Goal: Information Seeking & Learning: Learn about a topic

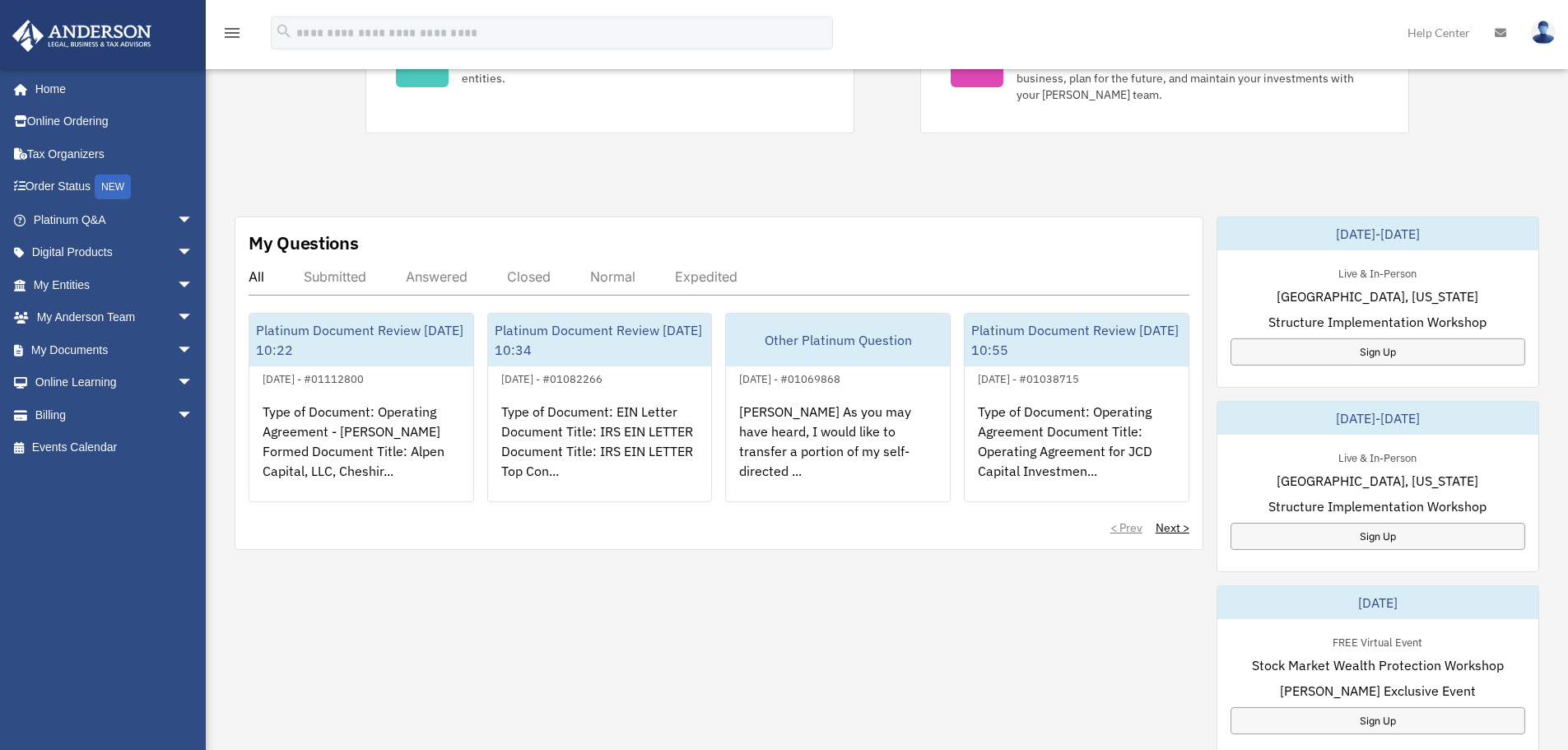
scroll to position [412, 0]
click at [177, 384] on span "arrow_drop_down" at bounding box center [193, 383] width 33 height 34
click at [98, 440] on link "Video Training" at bounding box center [121, 447] width 195 height 33
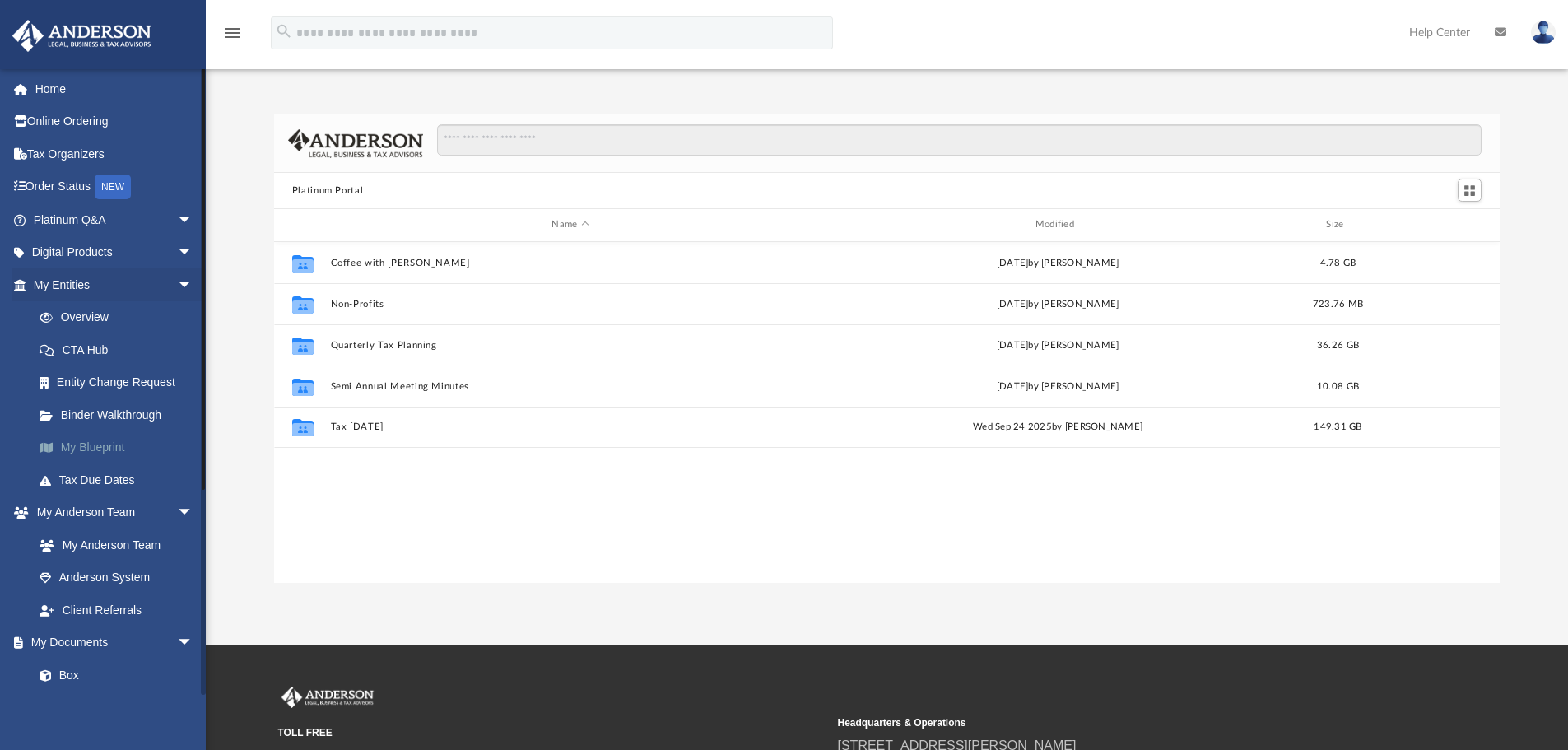
scroll to position [362, 1214]
click at [143, 574] on link "Anderson System" at bounding box center [121, 578] width 195 height 33
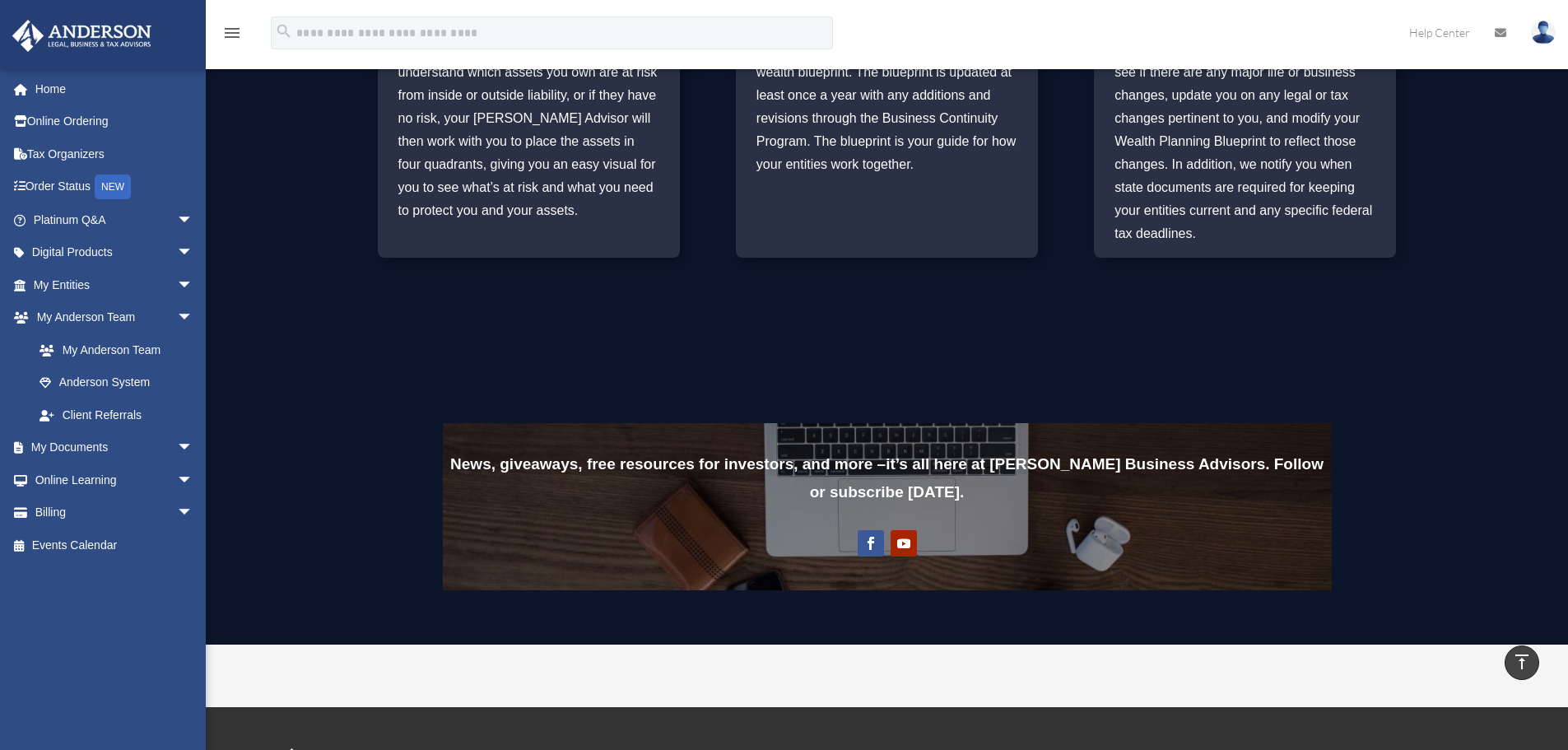
scroll to position [929, 0]
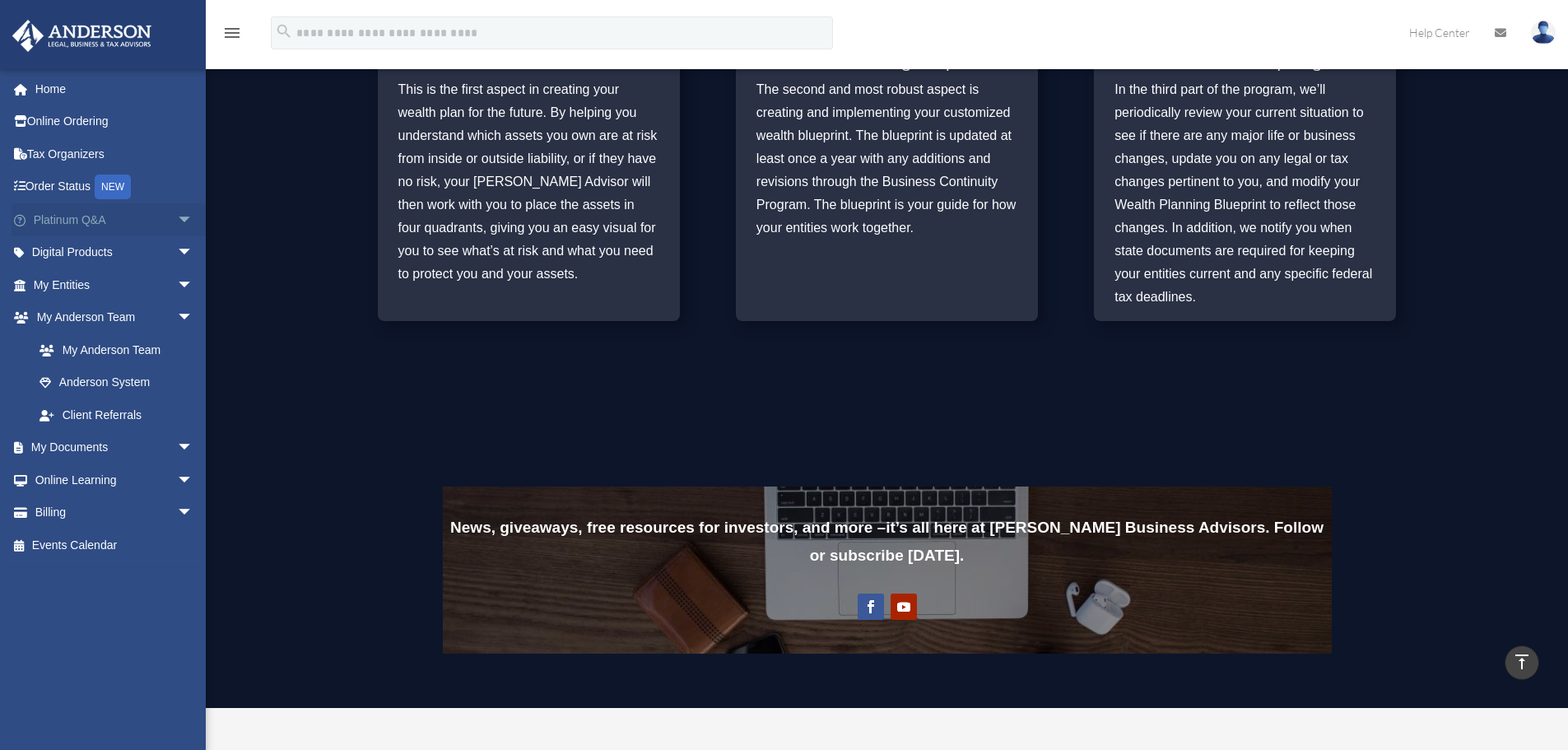
click at [83, 218] on link "Platinum Q&A arrow_drop_down" at bounding box center [114, 220] width 206 height 33
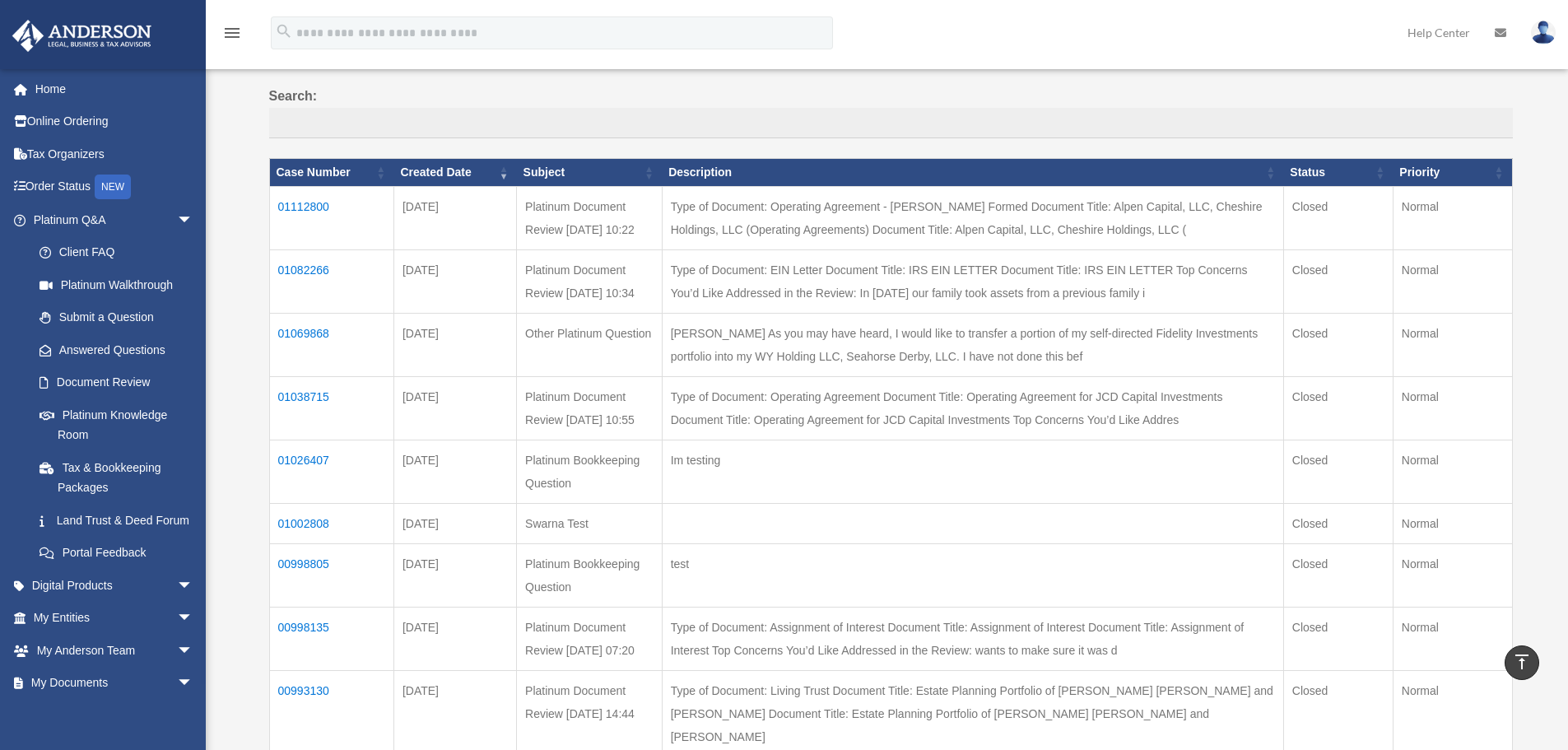
scroll to position [82, 0]
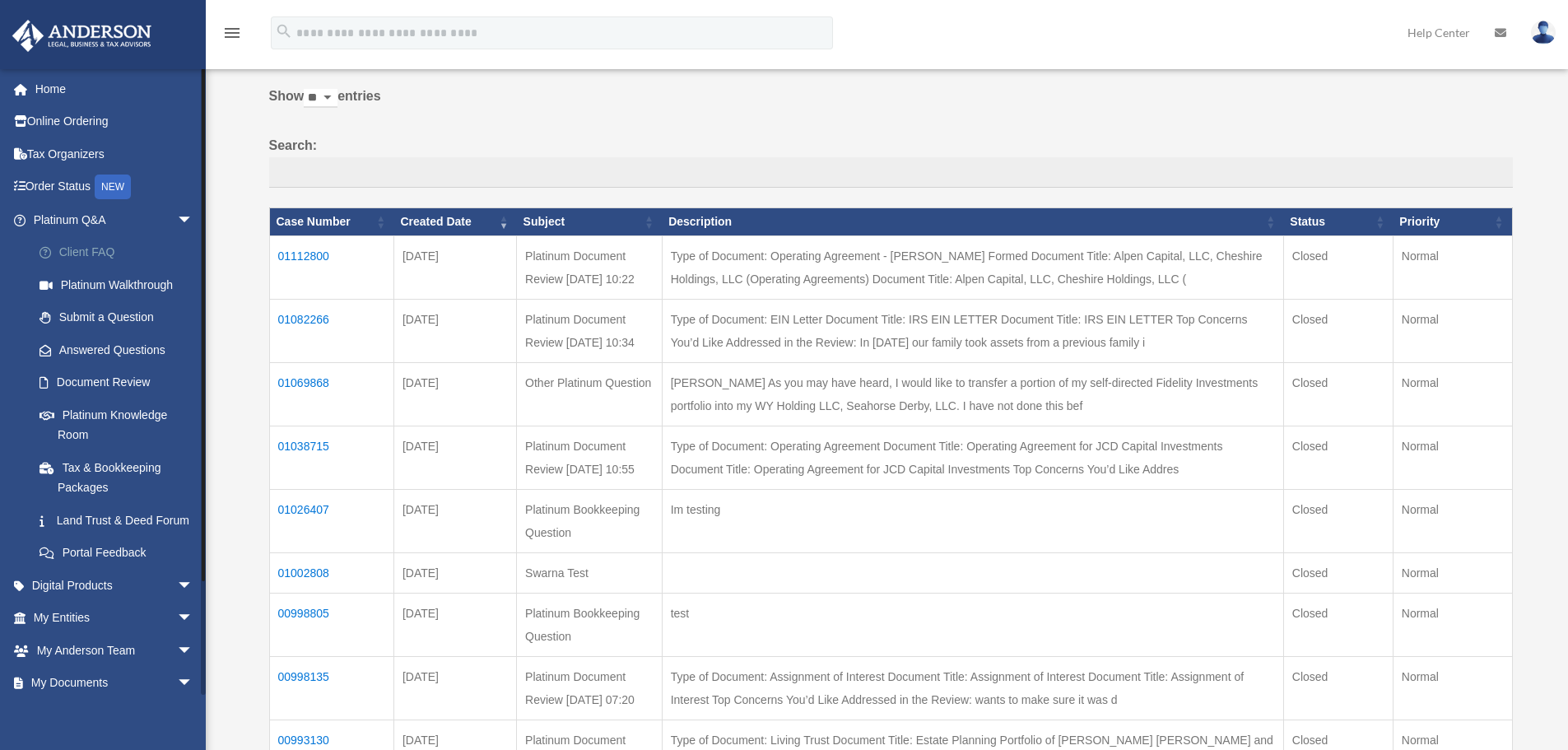
click at [69, 246] on link "Client FAQ" at bounding box center [121, 253] width 195 height 33
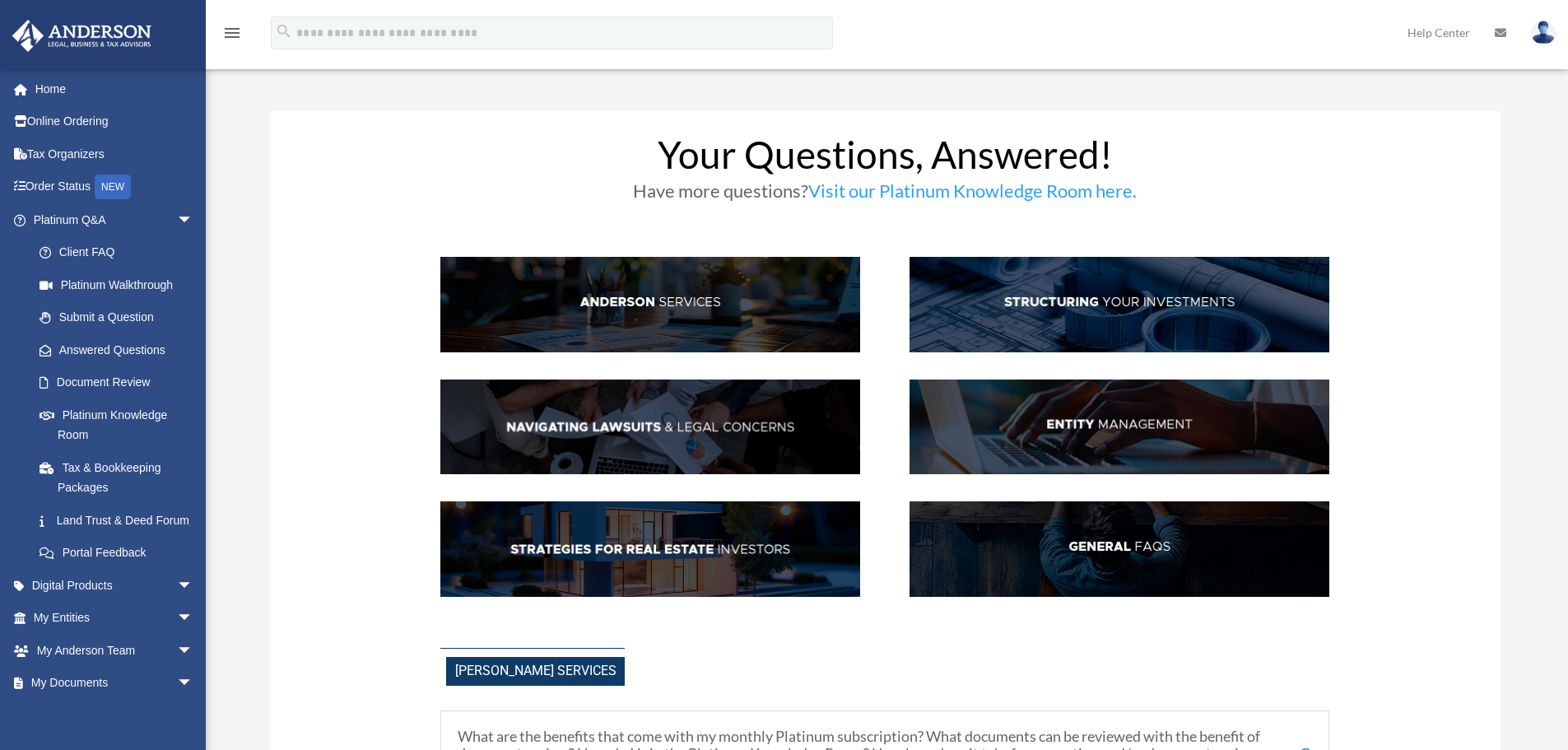
click at [1085, 538] on img at bounding box center [1119, 548] width 420 height 96
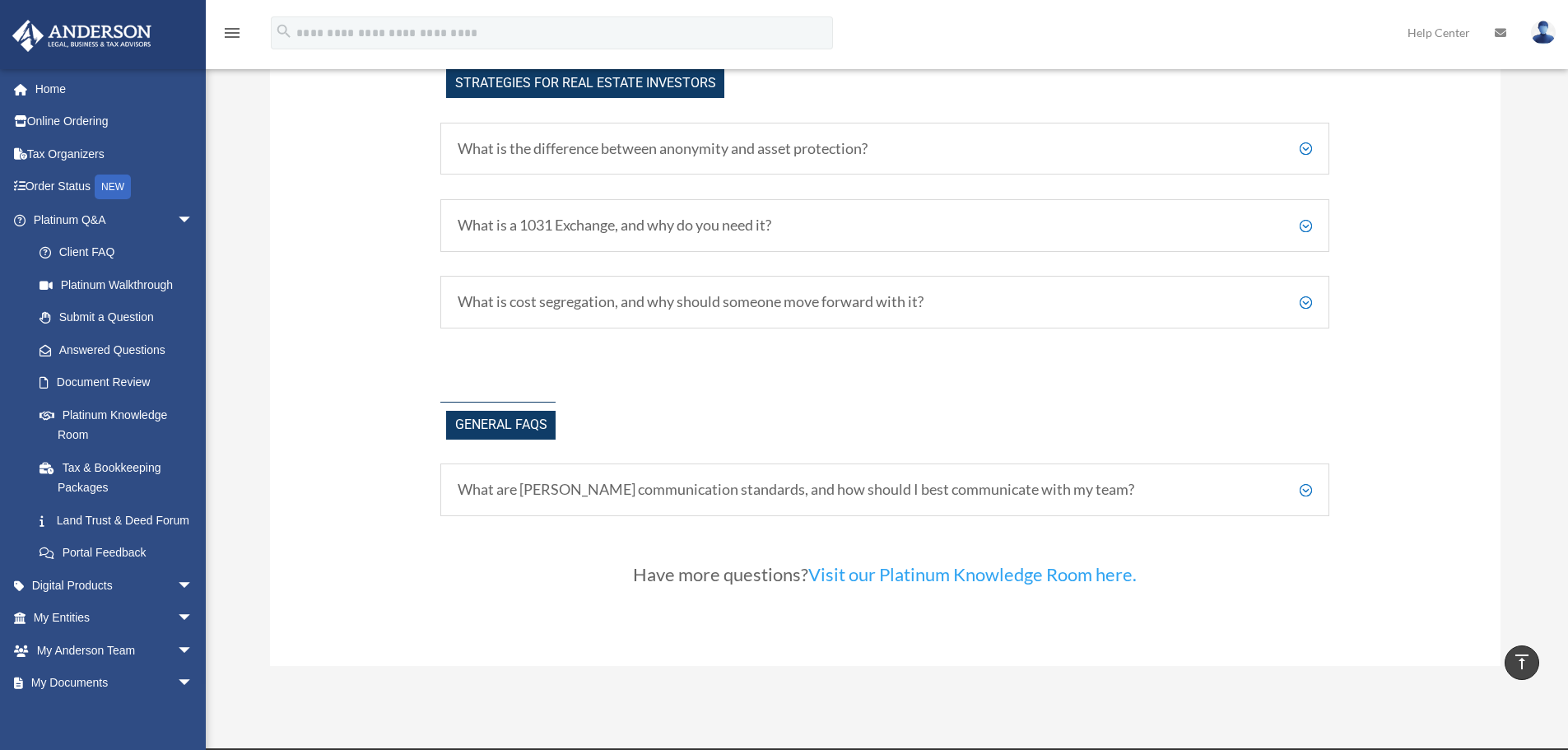
scroll to position [3235, 0]
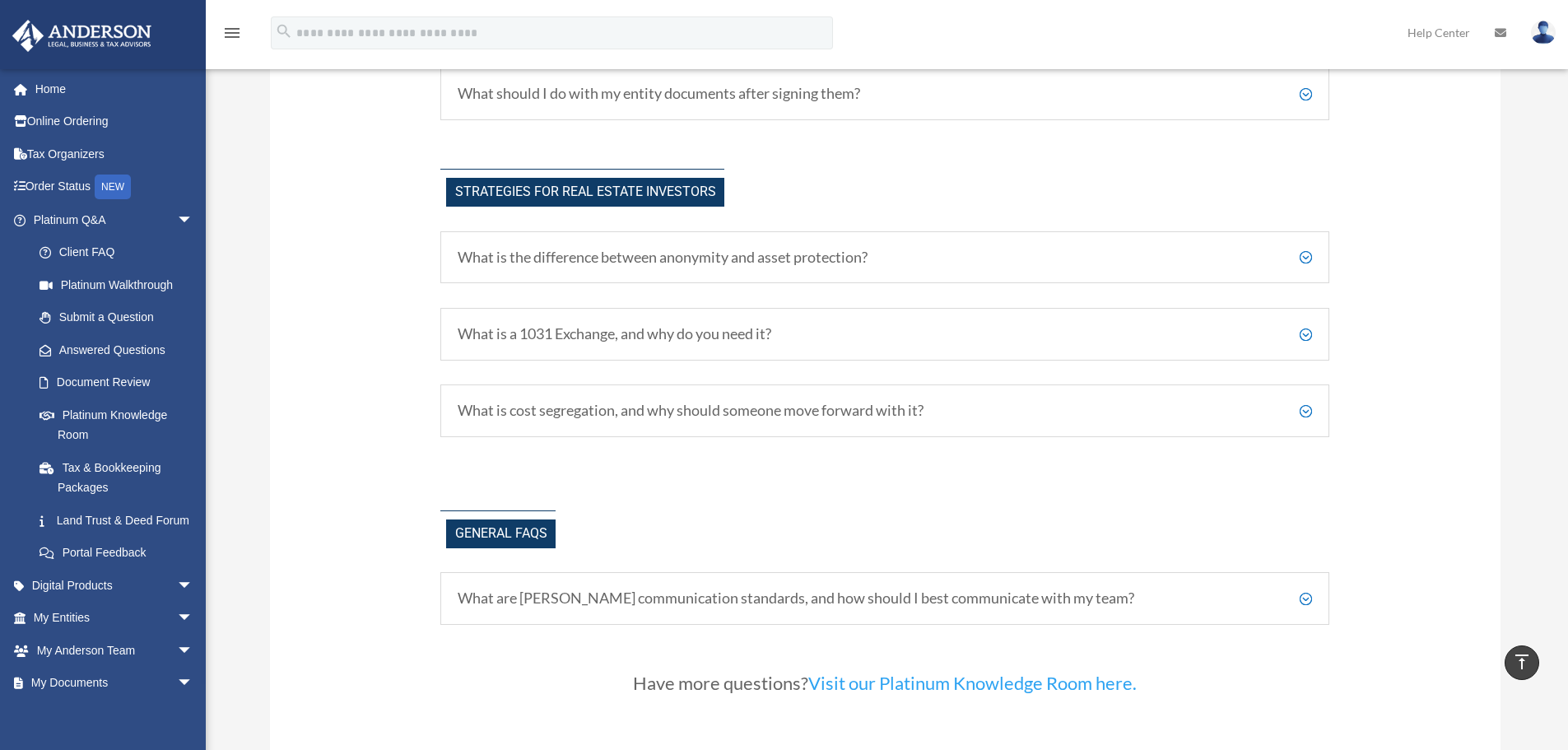
click at [1307, 255] on h5 "What is the difference between anonymity and asset protection?" at bounding box center [884, 257] width 855 height 18
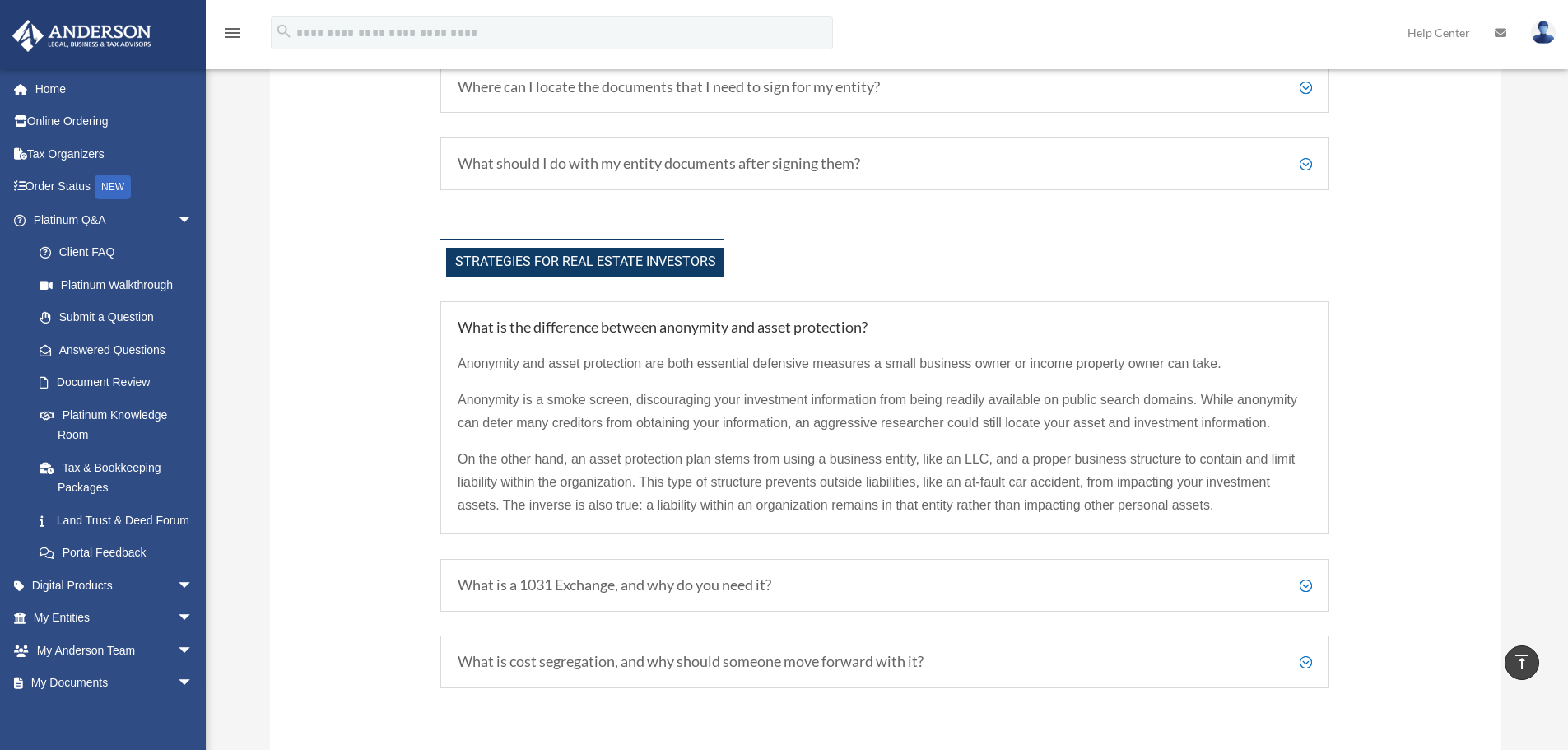
scroll to position [2988, 0]
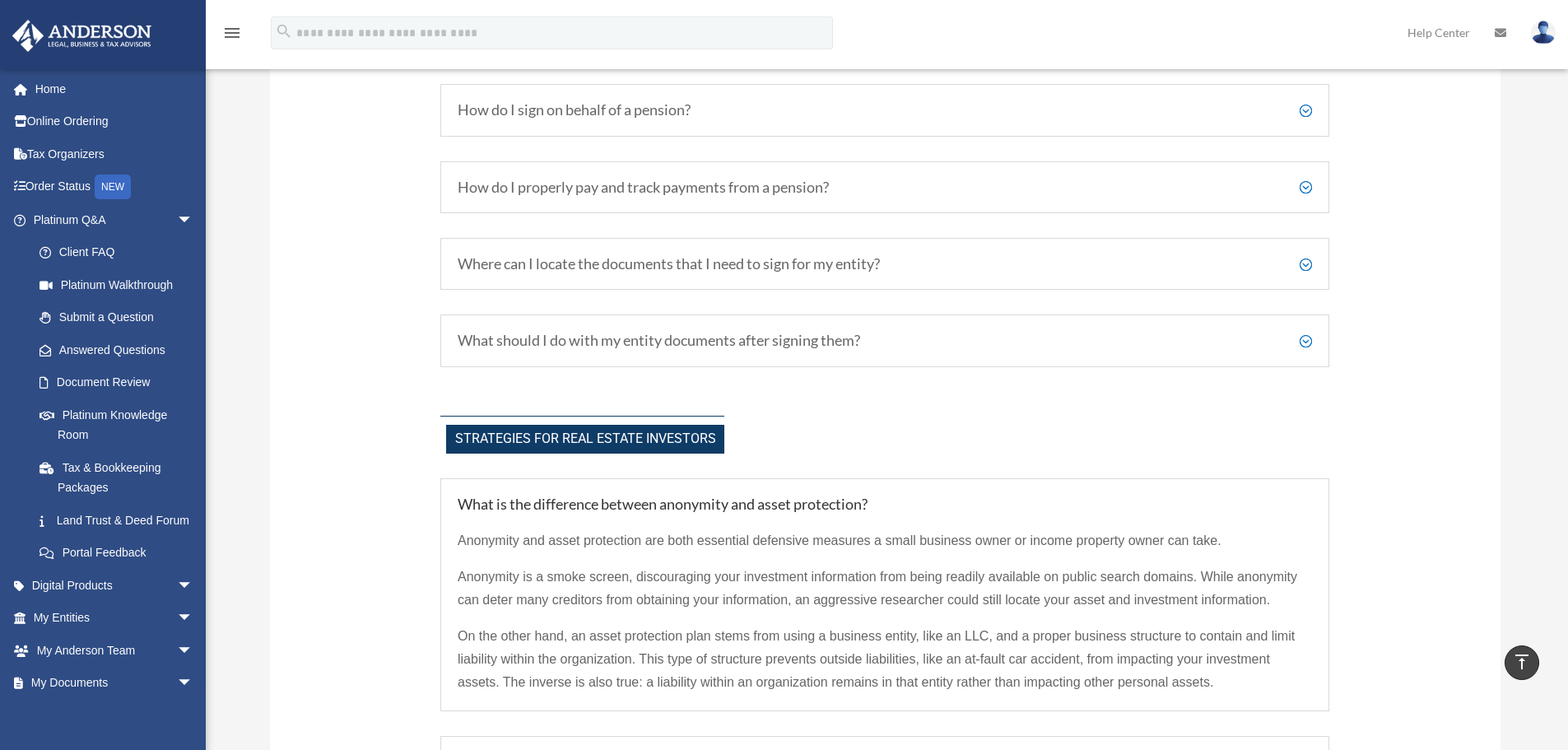
click at [1311, 341] on h5 "What should I do with my entity documents after signing them?" at bounding box center [884, 340] width 855 height 18
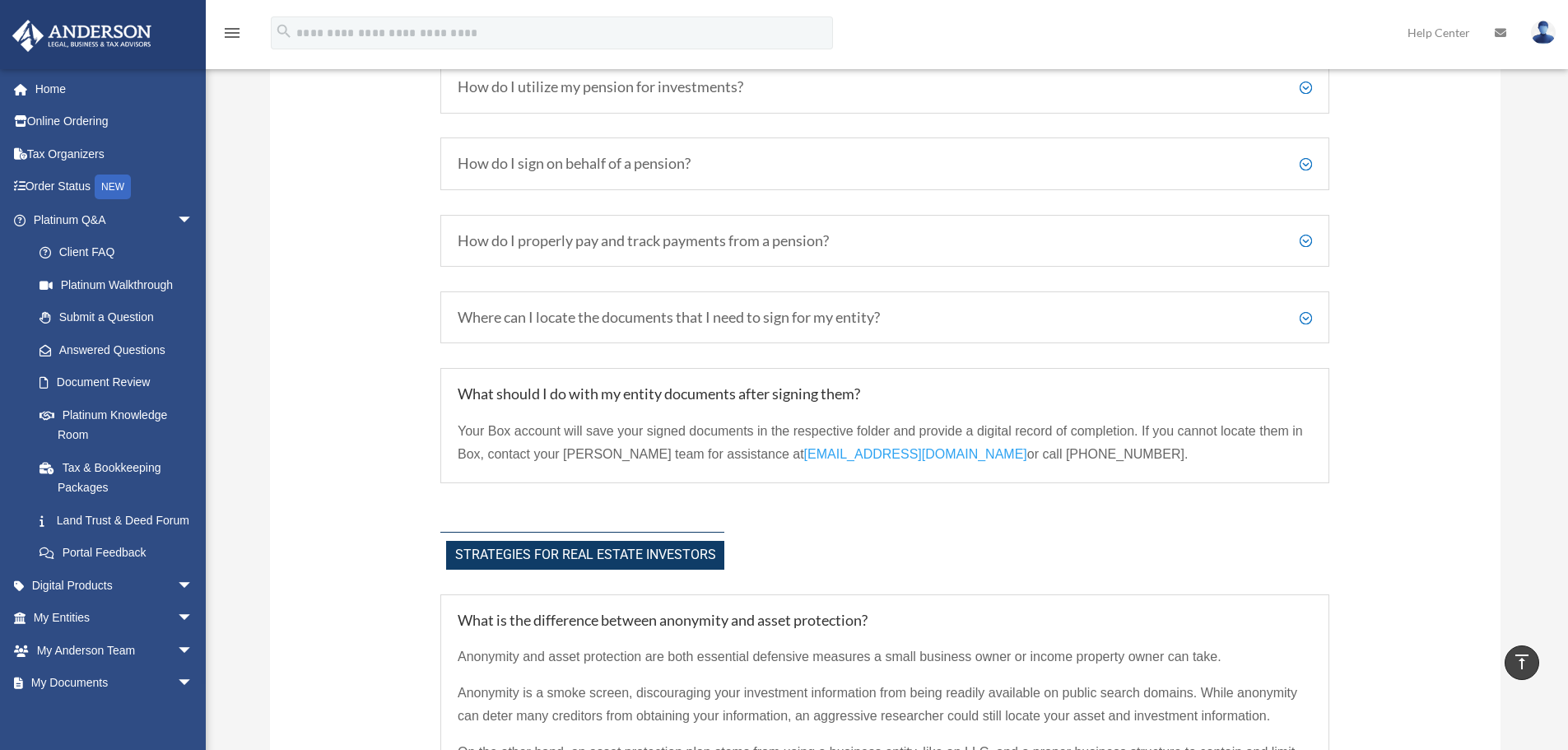
scroll to position [2905, 0]
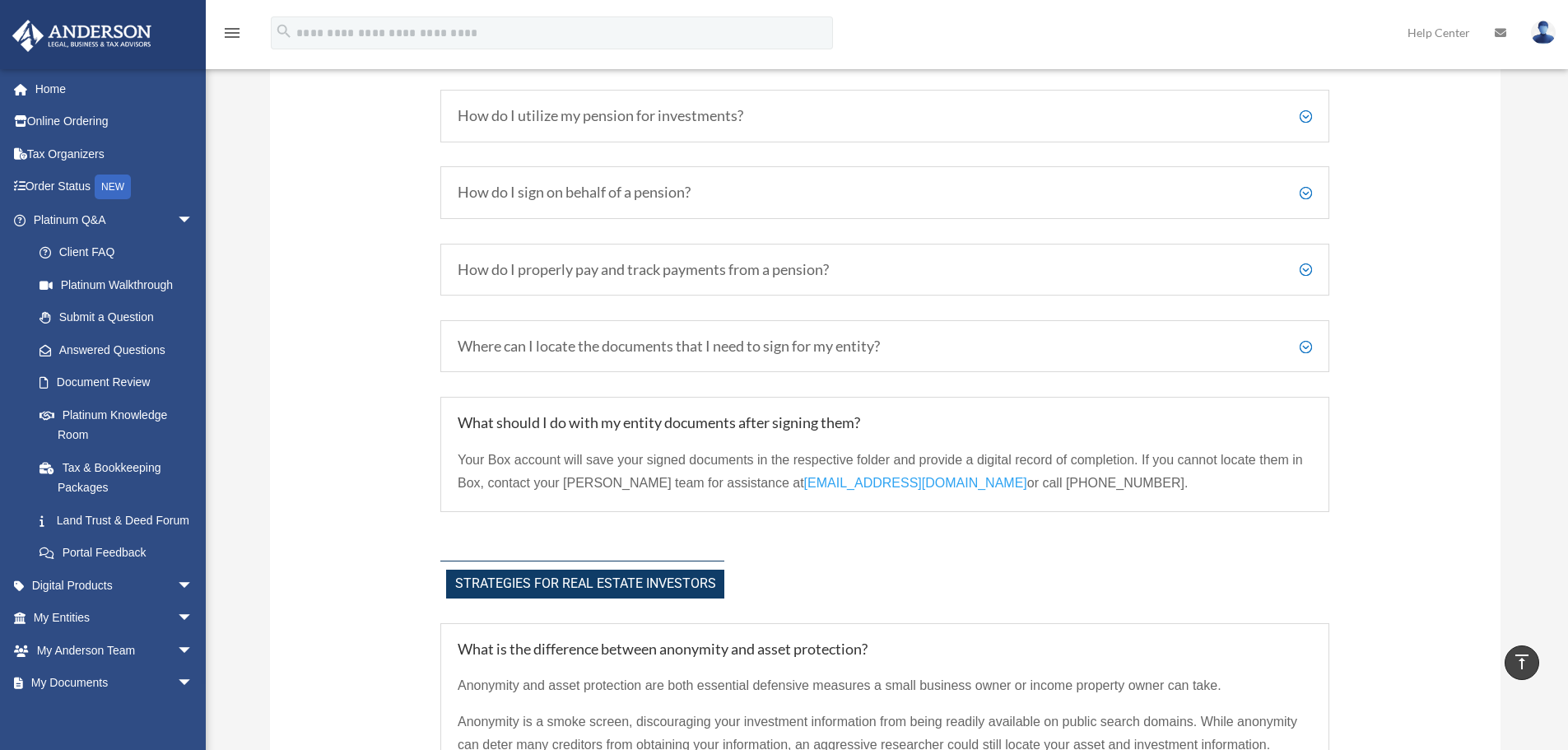
click at [1307, 346] on h5 "Where can I locate the documents that I need to sign for my entity?" at bounding box center [884, 346] width 855 height 18
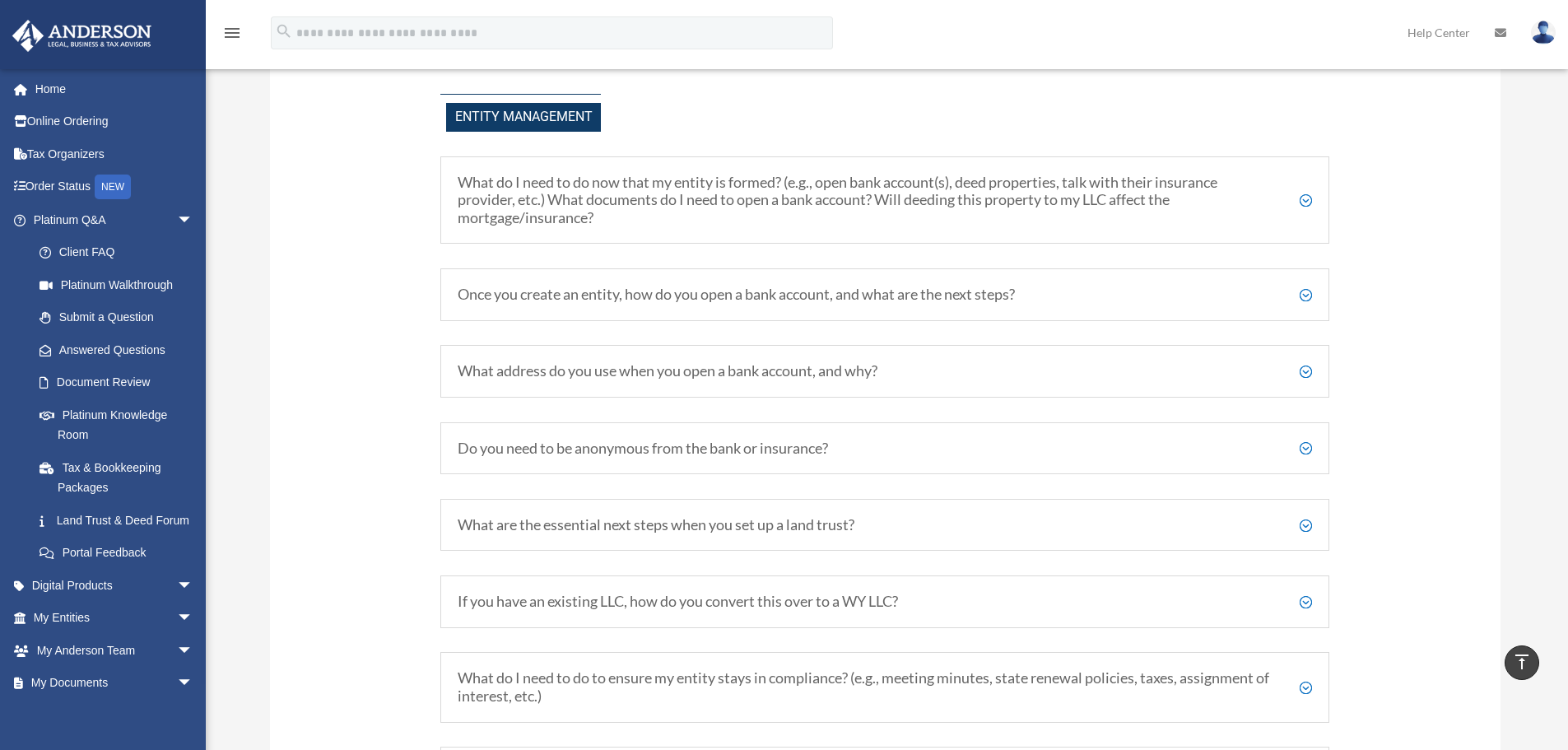
scroll to position [1918, 0]
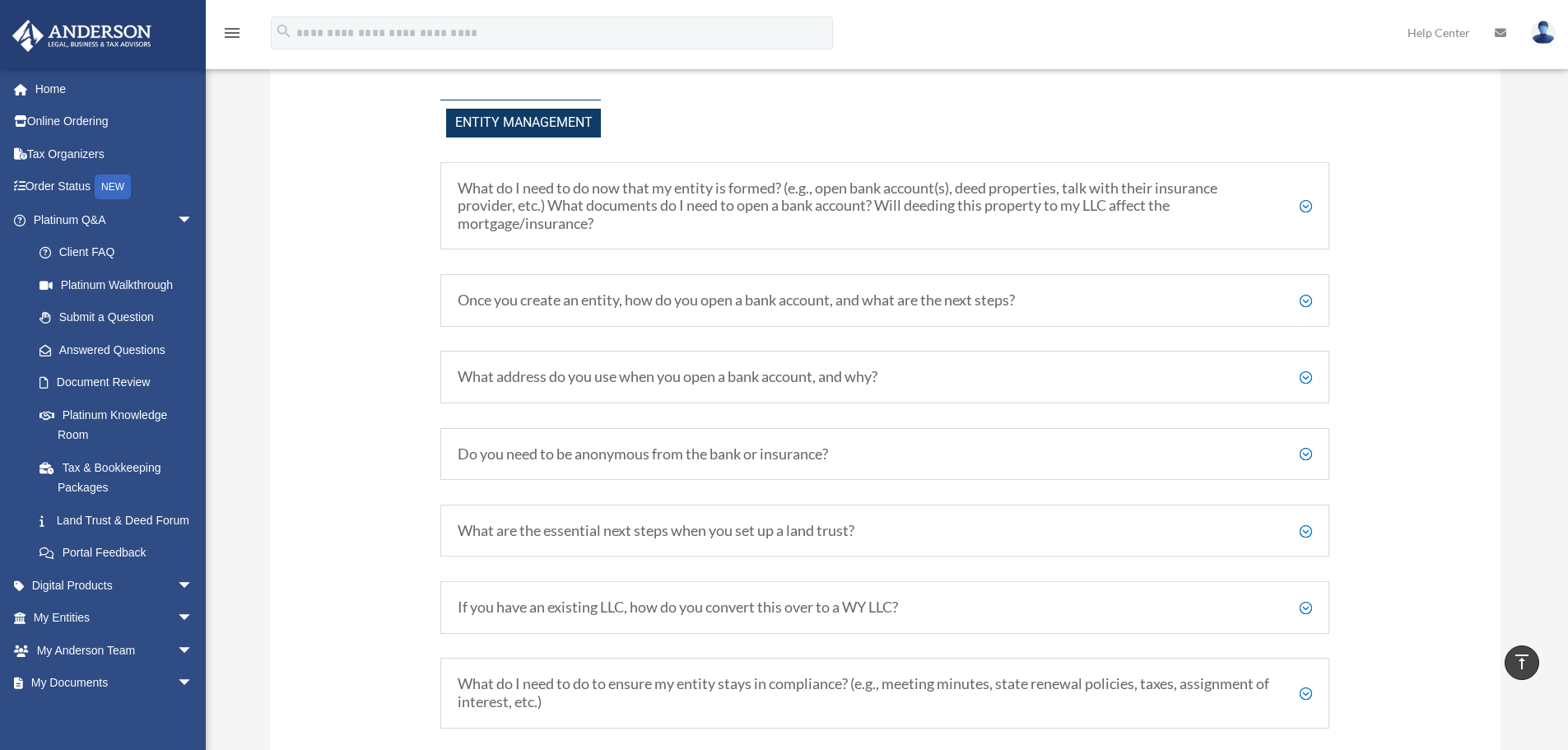
click at [1302, 375] on h5 "What address do you use when you open a bank account, and why?" at bounding box center [884, 377] width 855 height 18
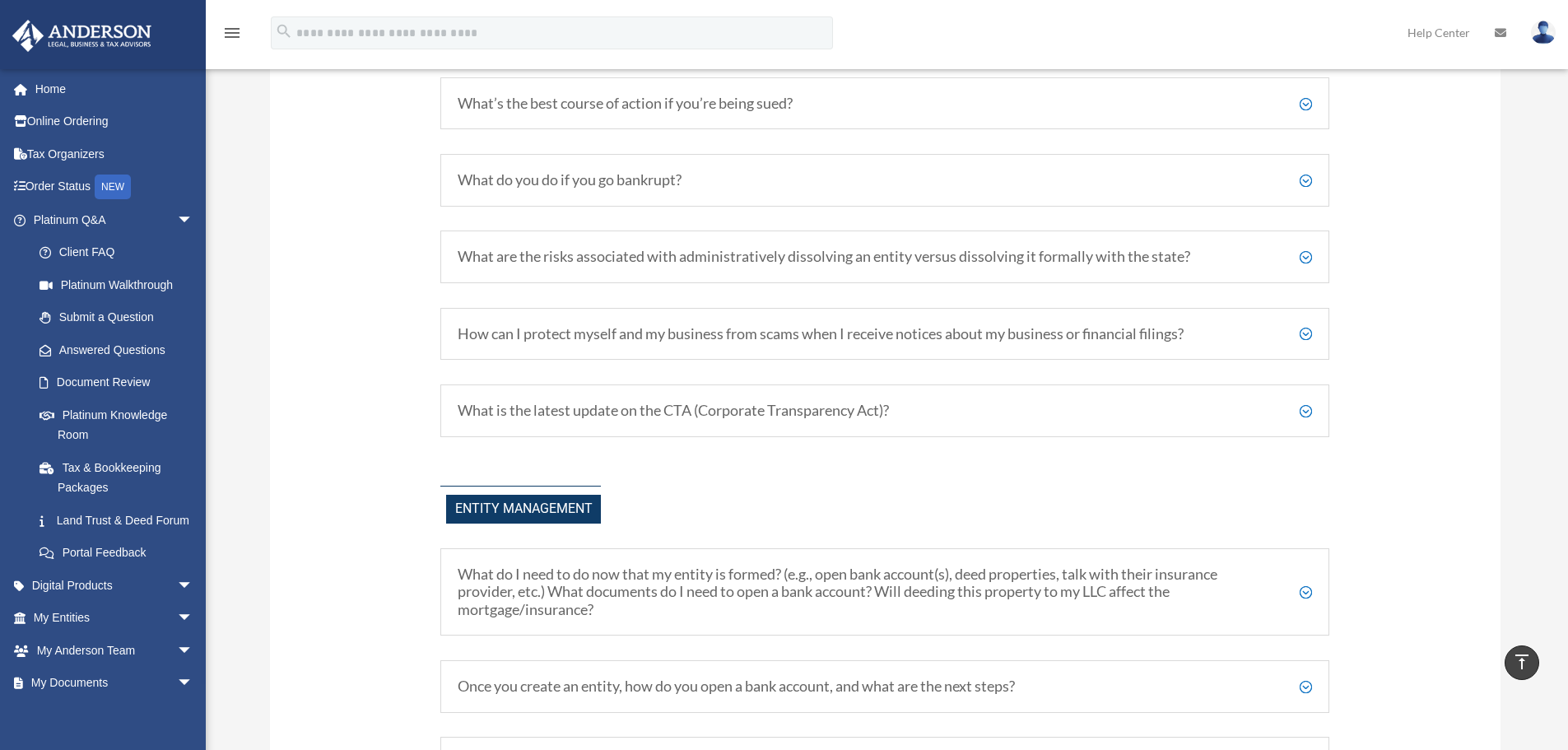
scroll to position [1424, 0]
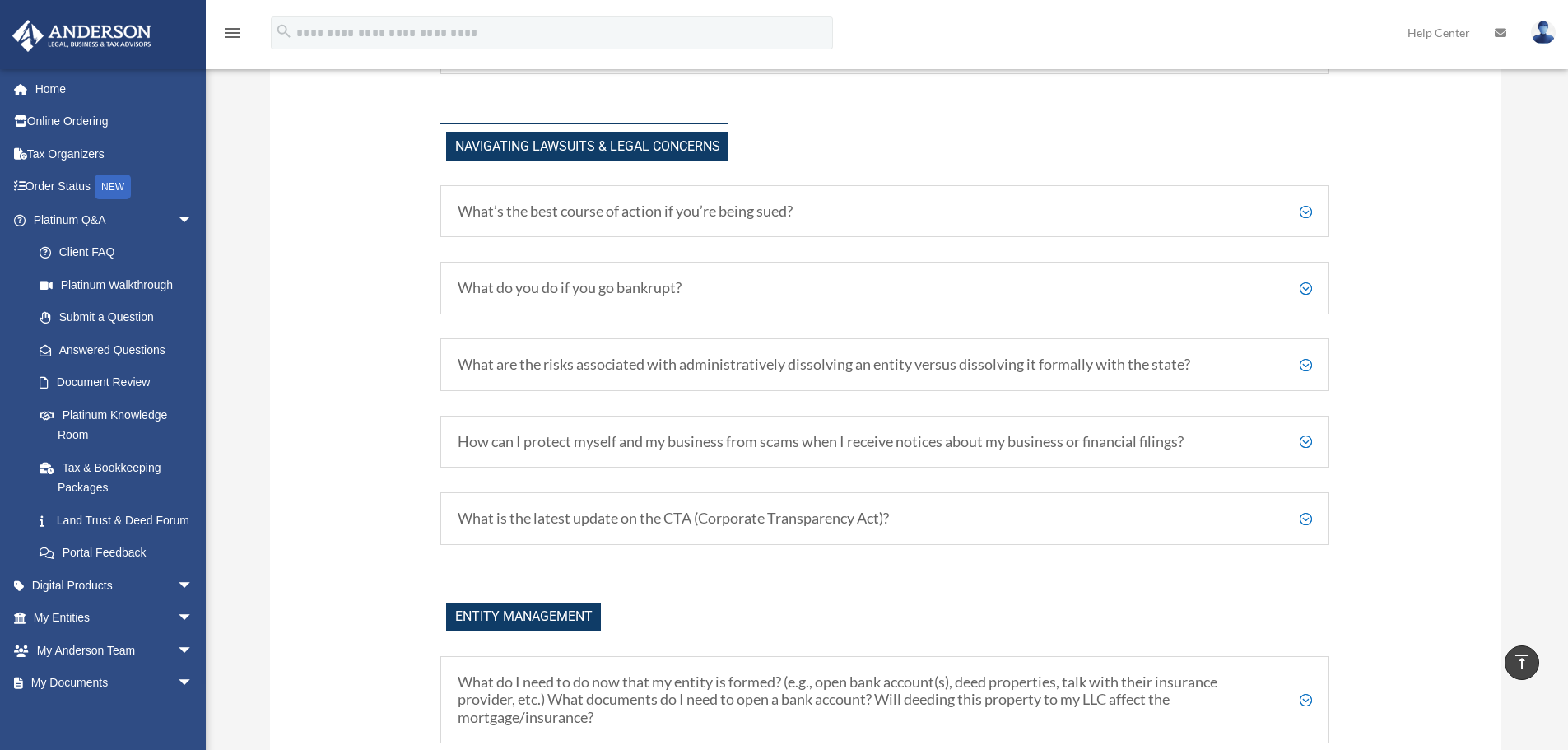
click at [1304, 212] on h5 "What’s the best course of action if you’re being sued?" at bounding box center [884, 212] width 855 height 18
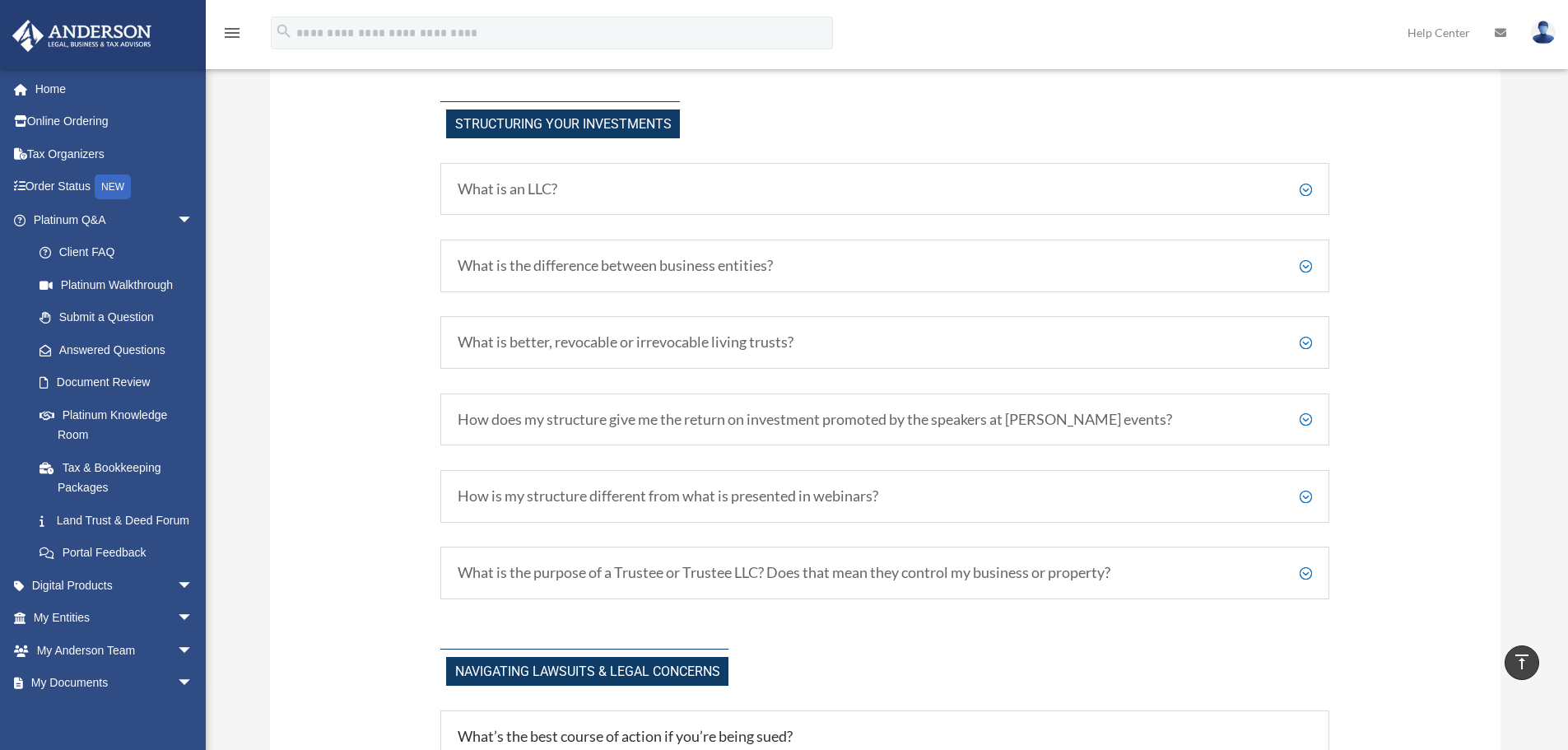
scroll to position [848, 0]
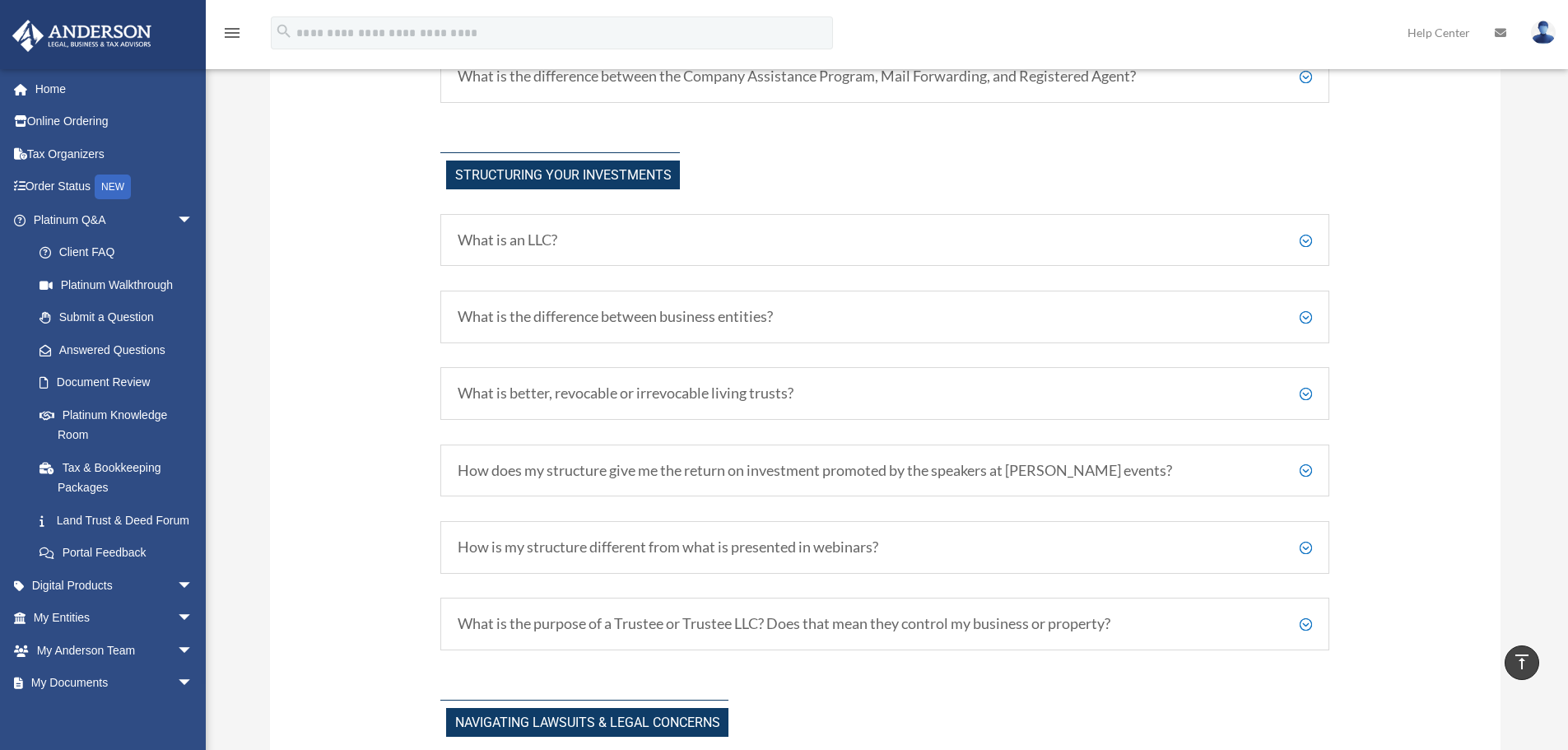
click at [1303, 321] on h5 "What is the difference between business entities?" at bounding box center [884, 317] width 855 height 18
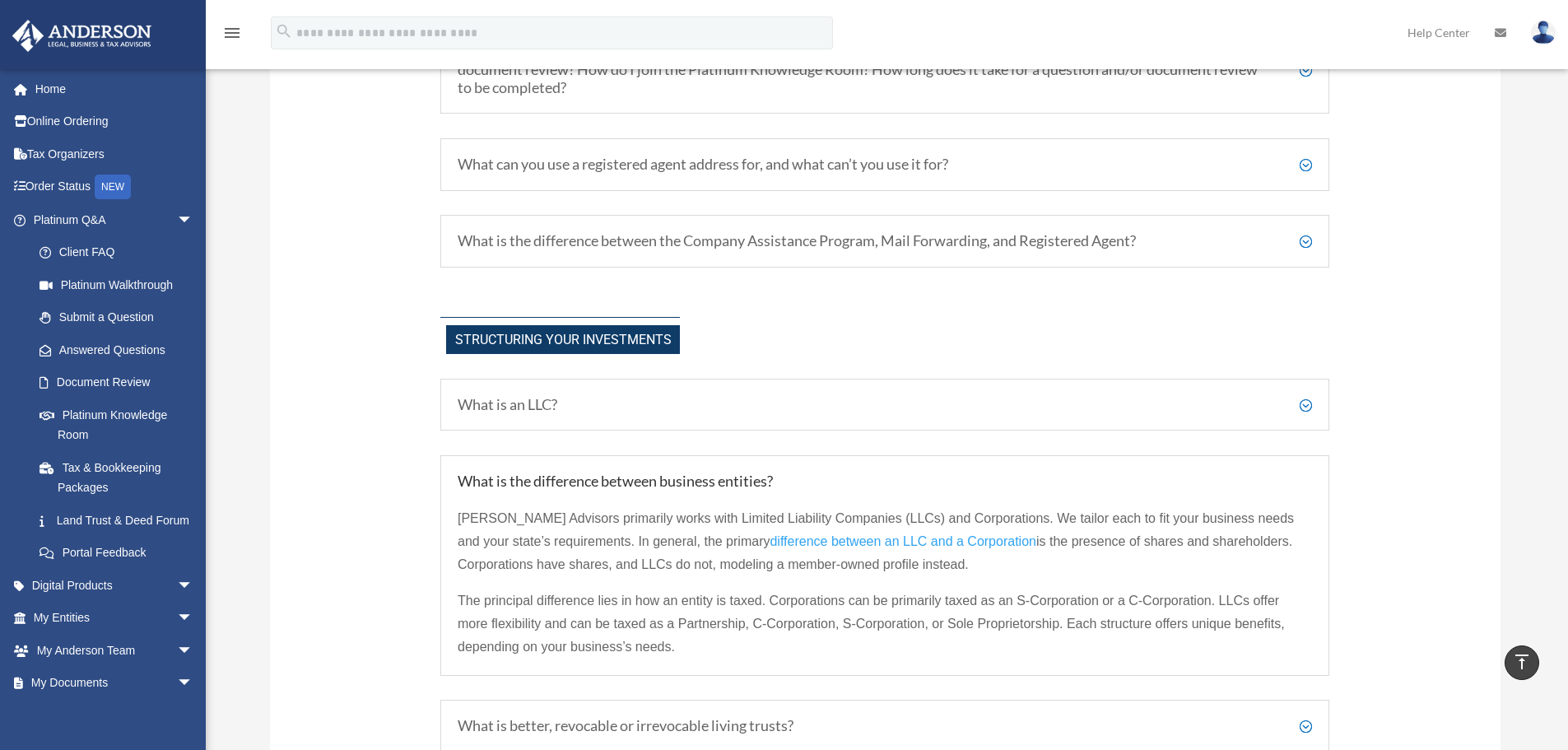
scroll to position [602, 0]
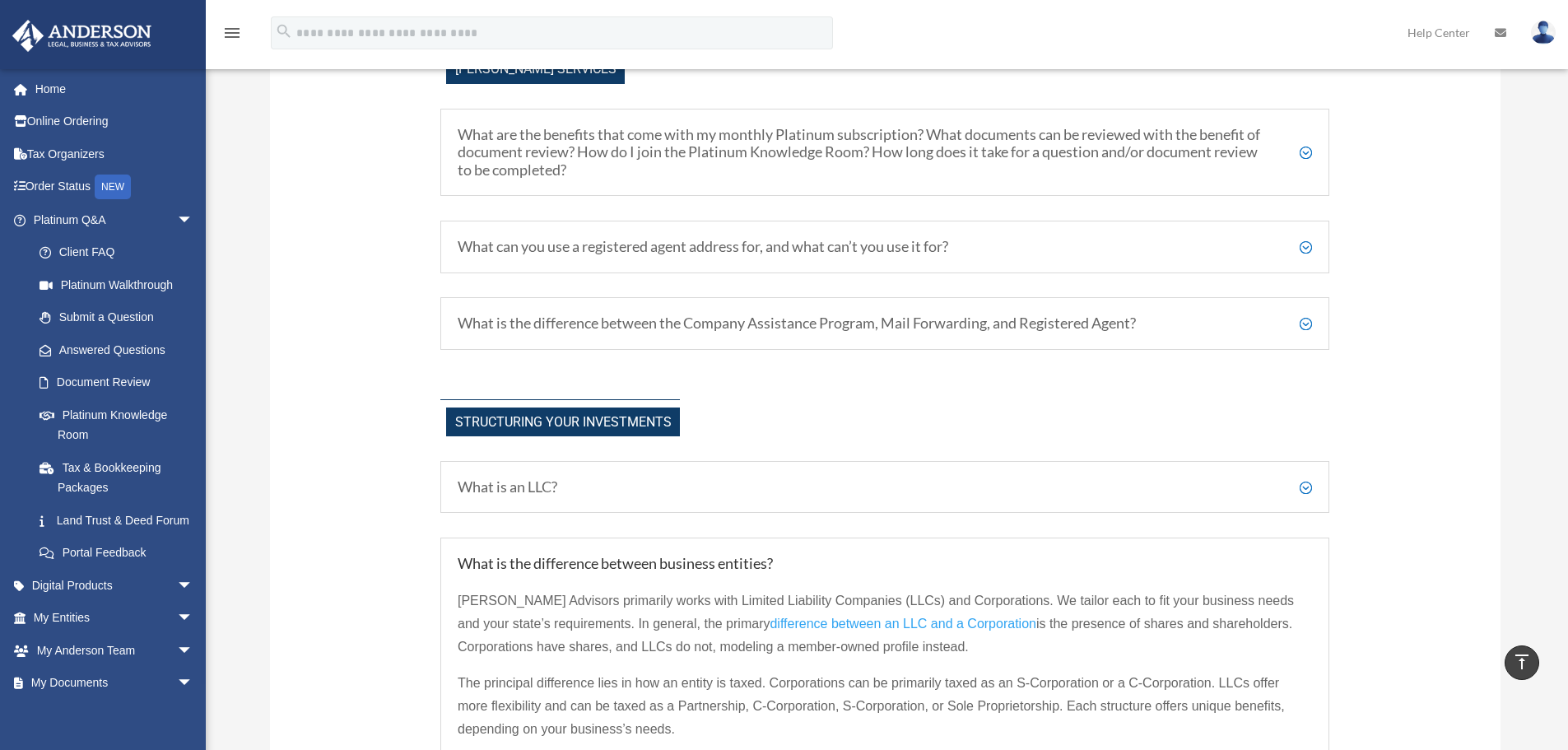
click at [1307, 322] on h5 "What is the difference between the Company Assistance Program, Mail Forwarding,…" at bounding box center [884, 323] width 855 height 18
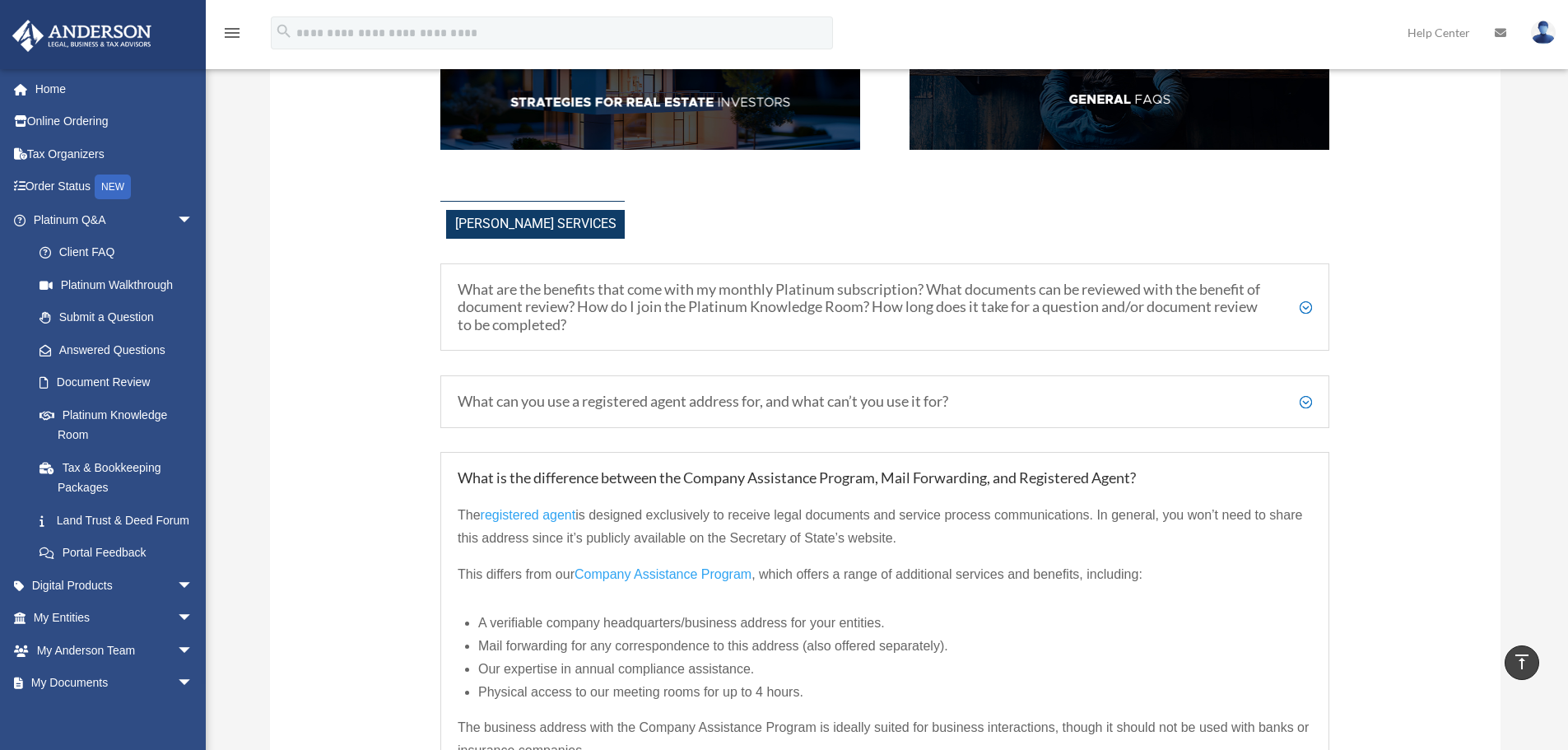
scroll to position [354, 0]
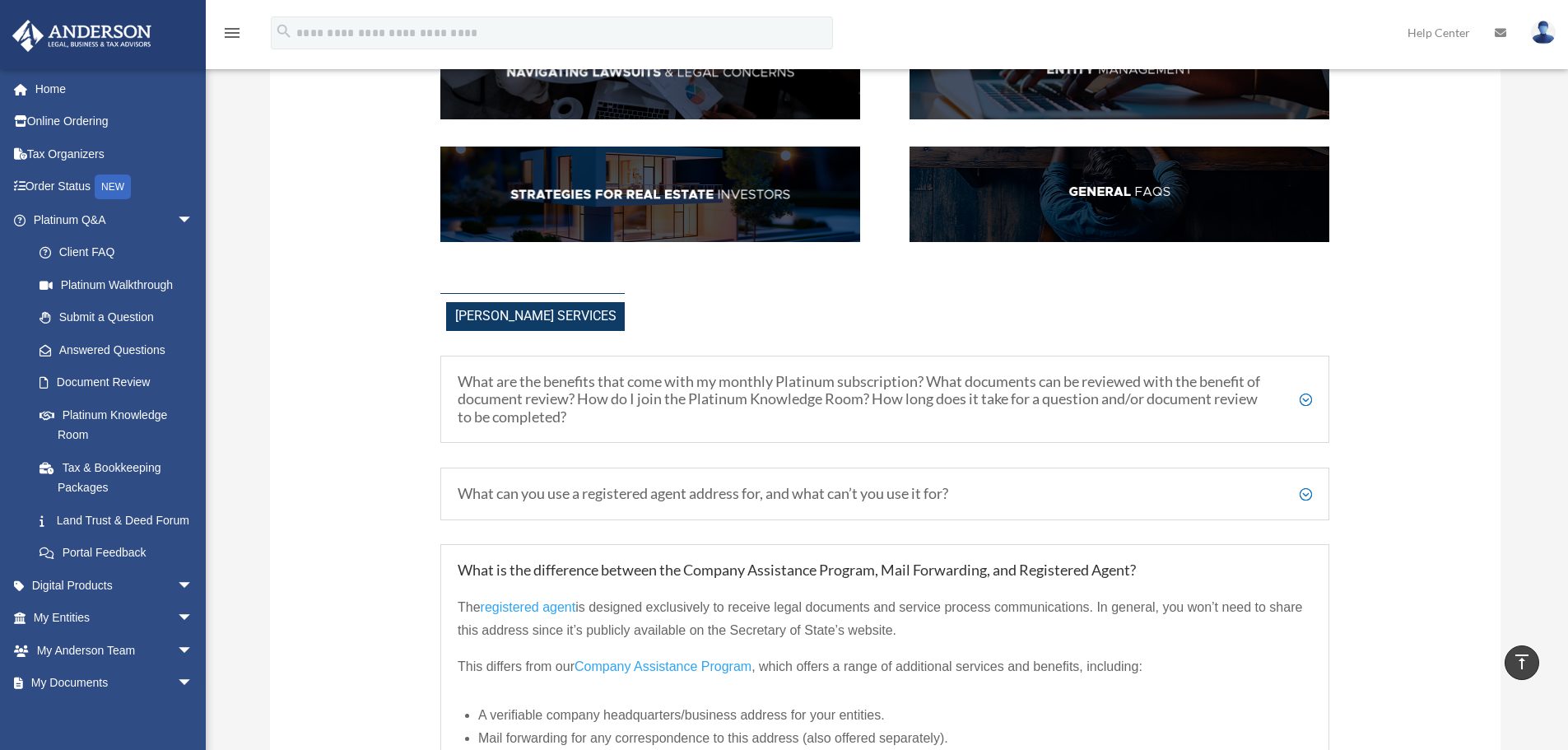
click at [1307, 398] on h5 "What are the benefits that come with my monthly Platinum subscription? What doc…" at bounding box center [884, 400] width 855 height 54
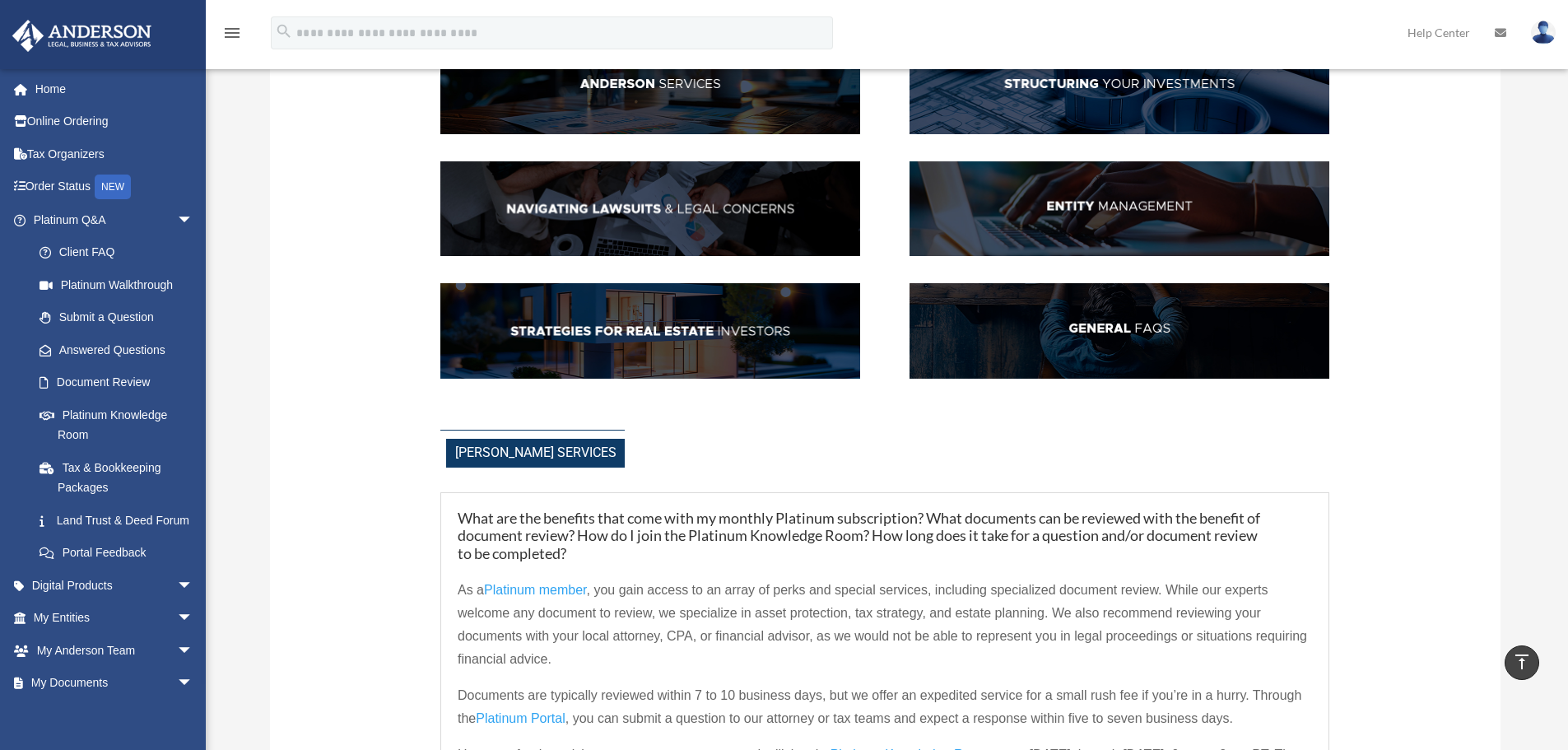
scroll to position [190, 0]
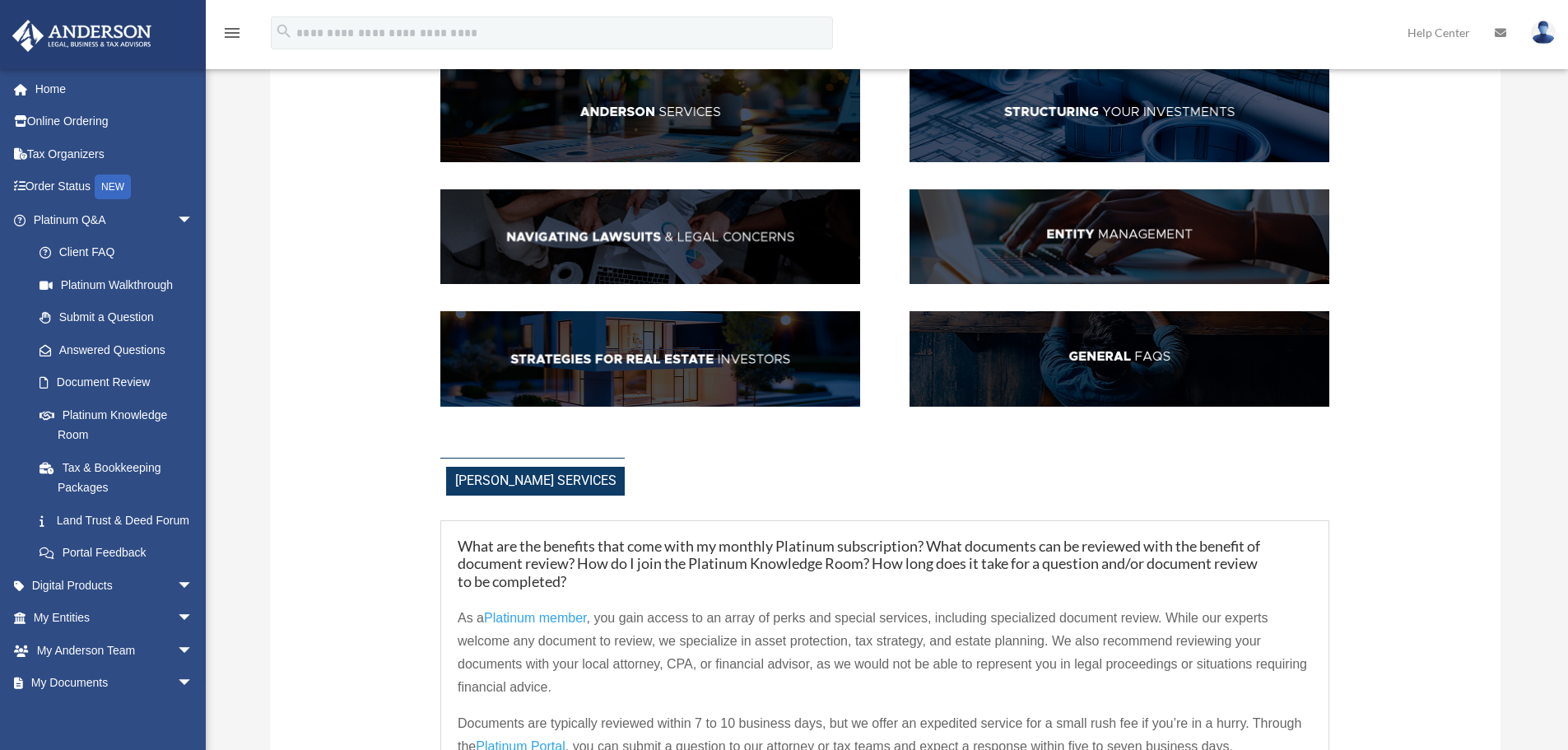
click at [607, 235] on img at bounding box center [650, 237] width 420 height 96
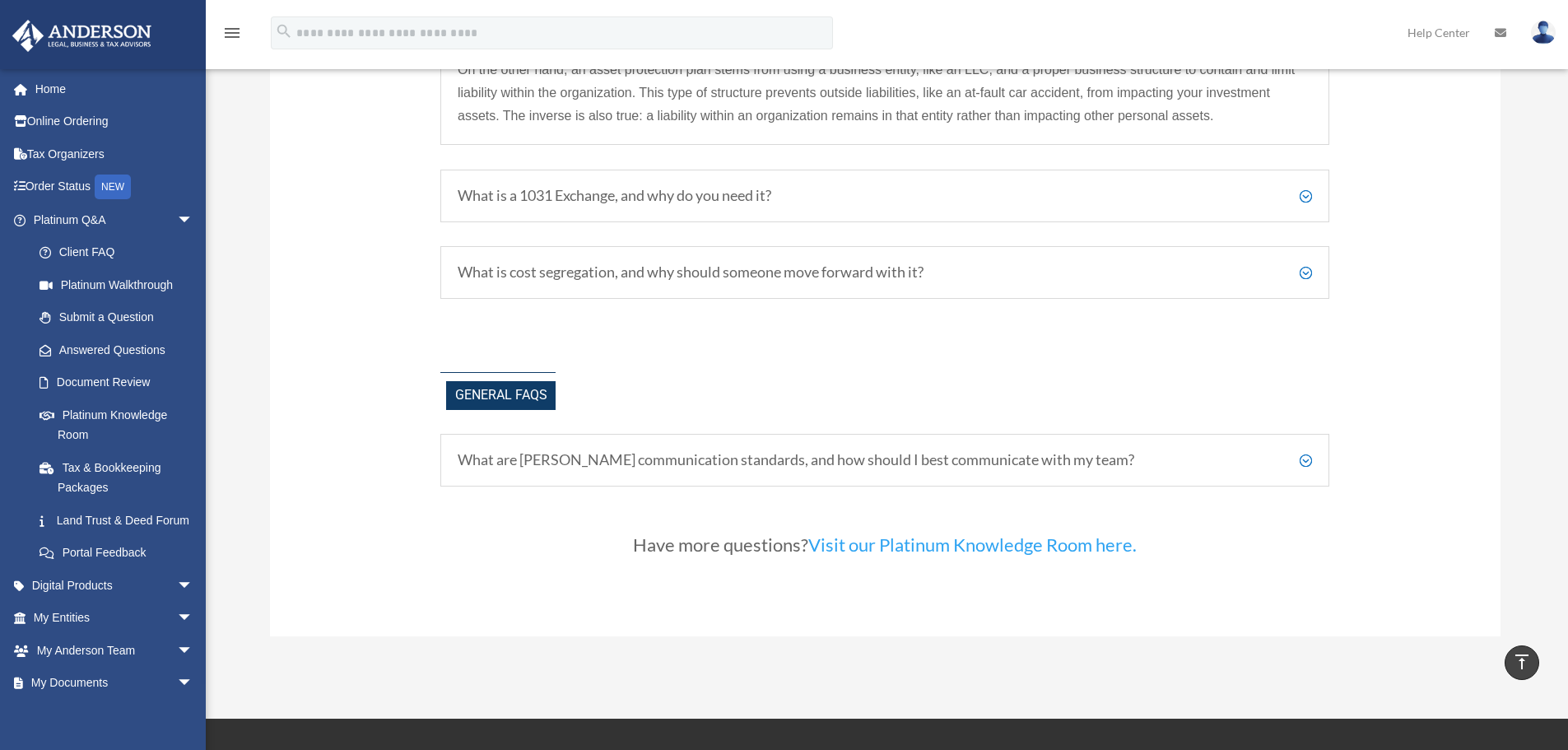
scroll to position [4312, 0]
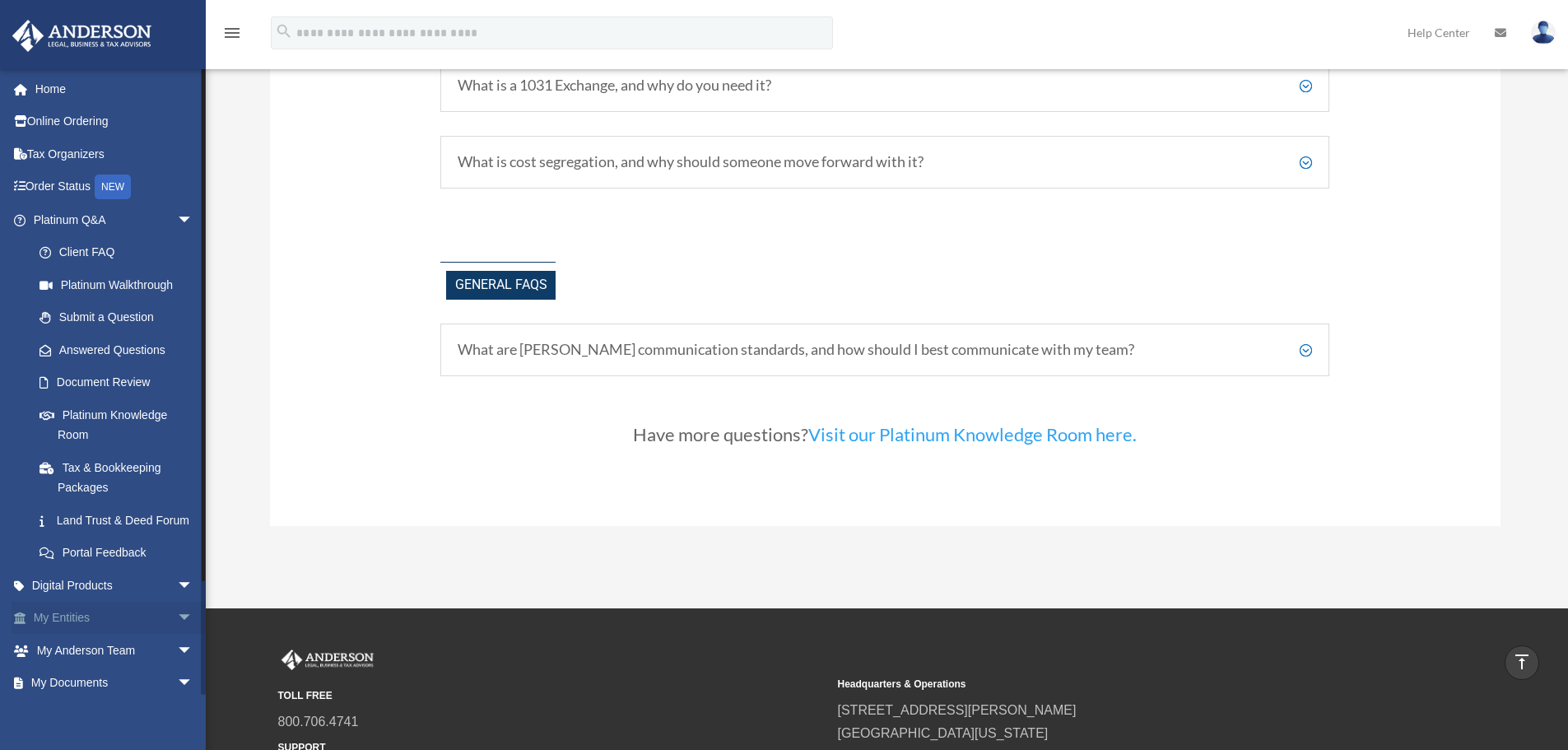
click at [65, 635] on link "My Entities arrow_drop_down" at bounding box center [114, 618] width 206 height 33
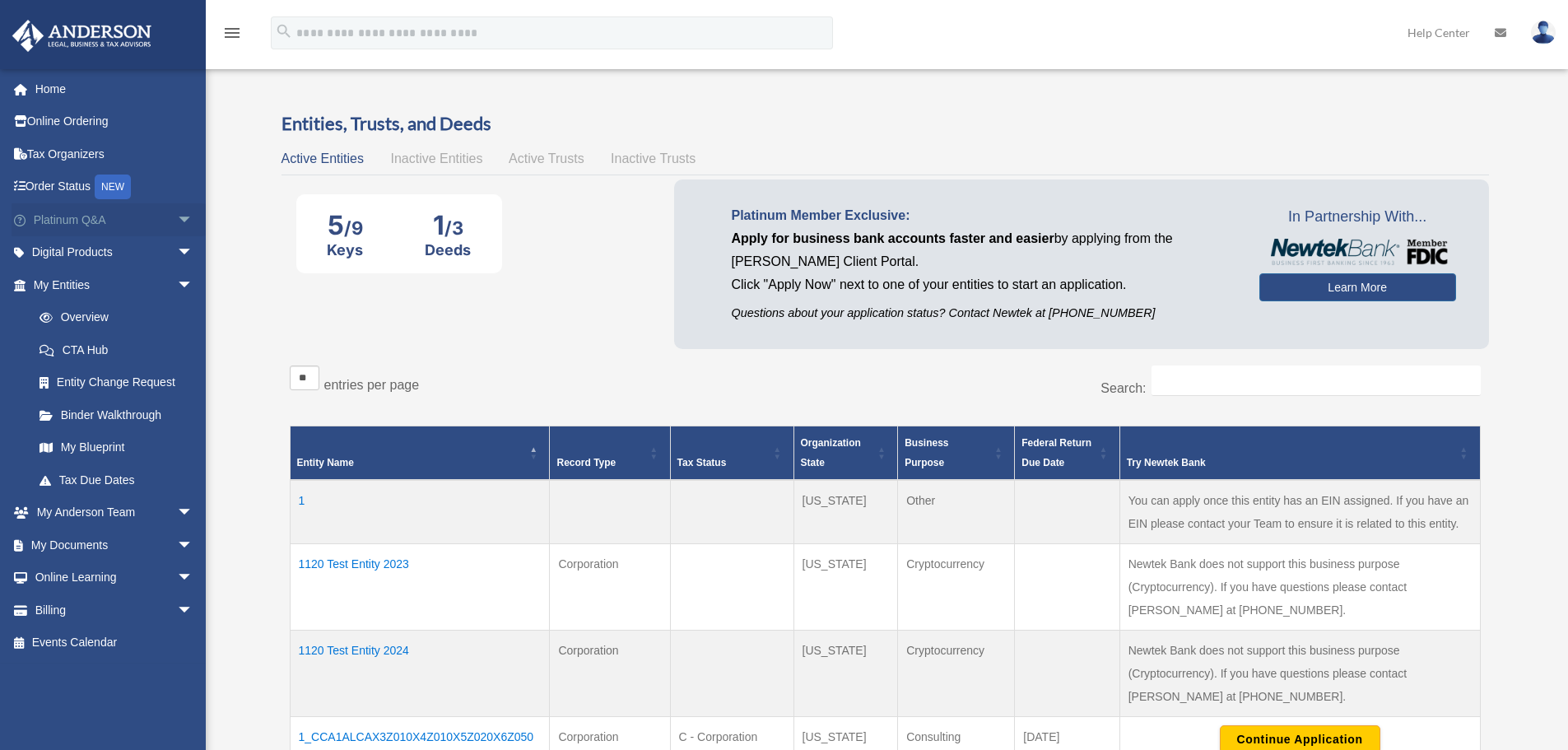
click at [83, 219] on link "Platinum Q&A arrow_drop_down" at bounding box center [114, 220] width 206 height 33
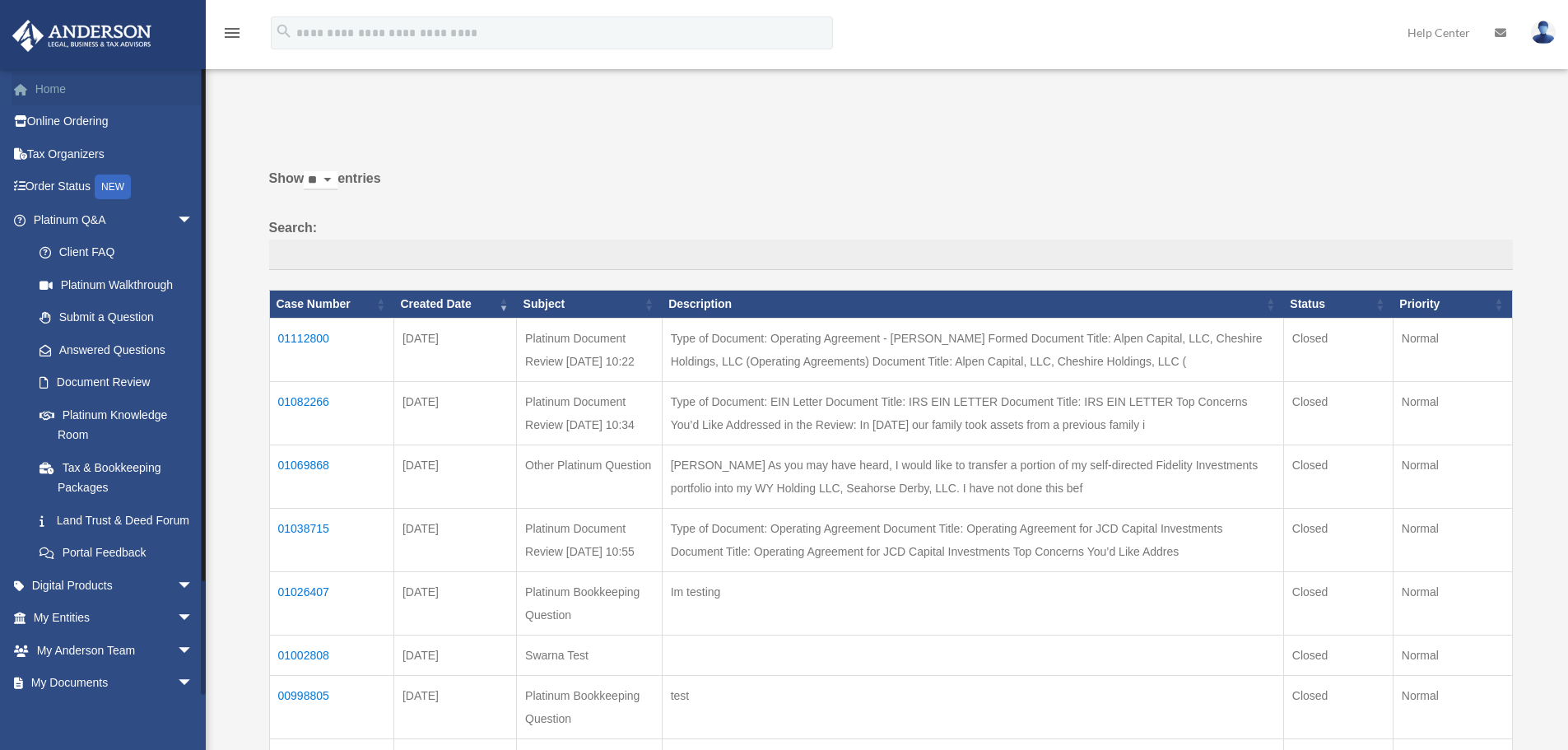
click at [45, 81] on link "Home" at bounding box center [114, 88] width 206 height 33
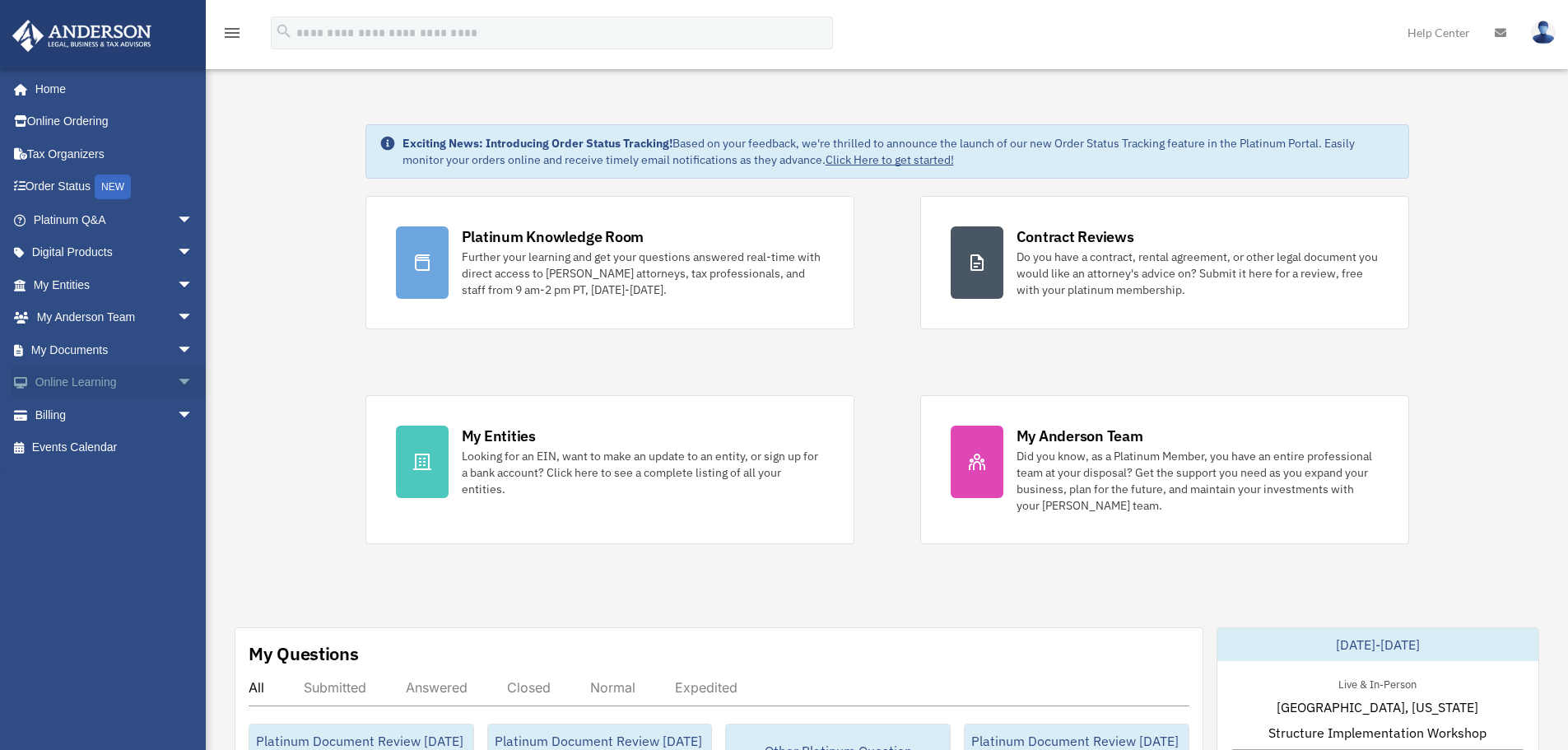
click at [177, 380] on span "arrow_drop_down" at bounding box center [193, 383] width 33 height 34
click at [71, 409] on link "Courses" at bounding box center [121, 414] width 195 height 33
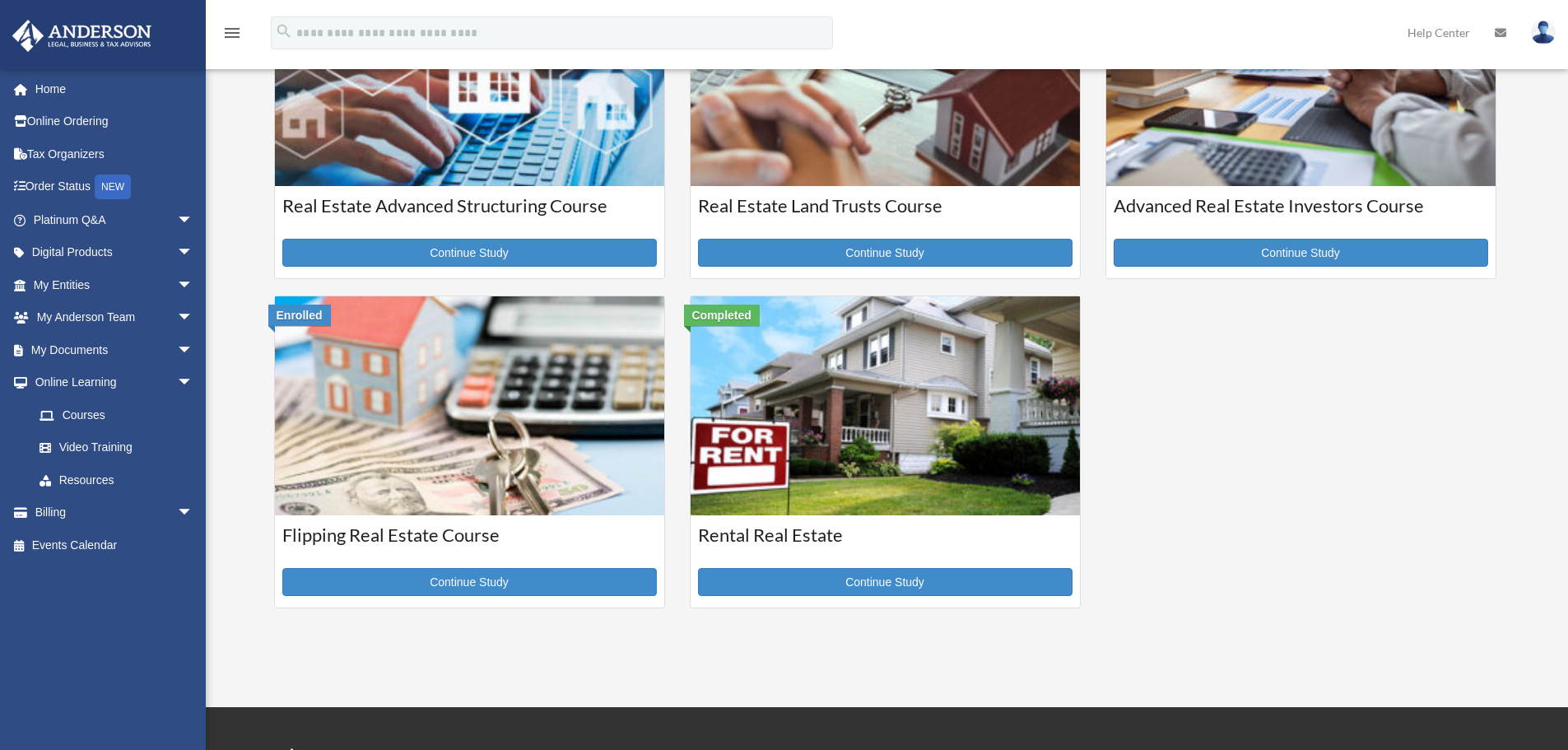
scroll to position [494, 0]
